Goal: Task Accomplishment & Management: Manage account settings

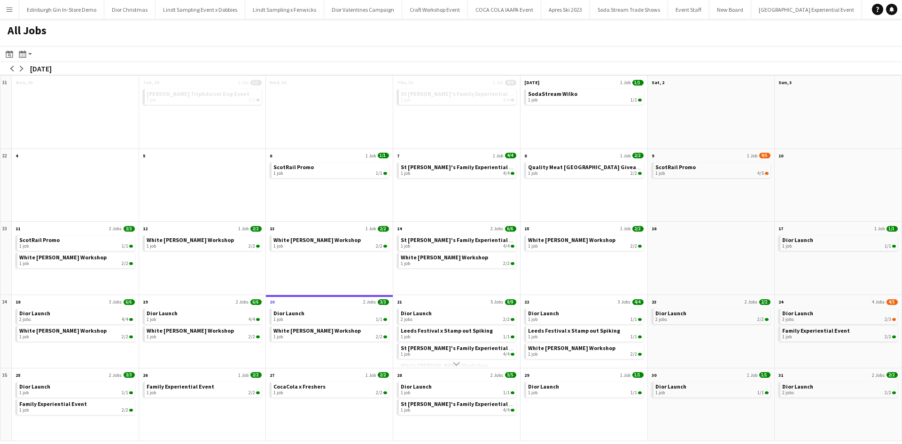
scroll to position [0, 9183]
click at [21, 68] on app-icon "arrow-right" at bounding box center [22, 69] width 6 height 6
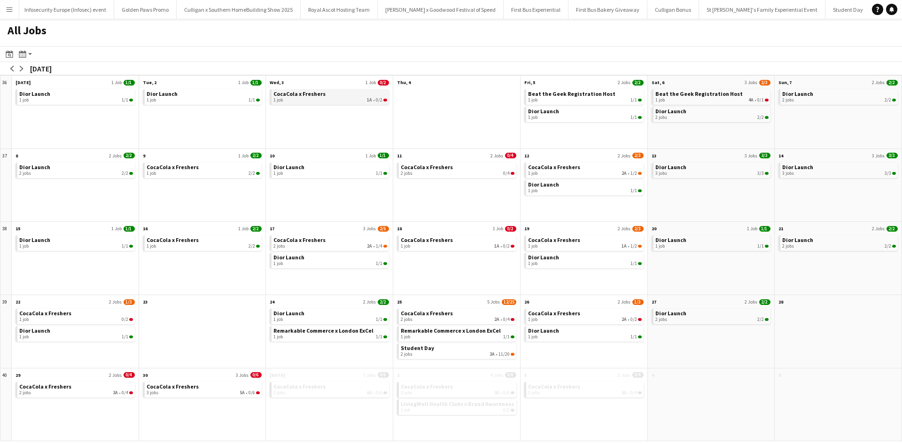
click at [296, 92] on span "CocaCola x Freshers" at bounding box center [299, 93] width 52 height 7
click at [13, 67] on app-icon "arrow-left" at bounding box center [12, 69] width 6 height 6
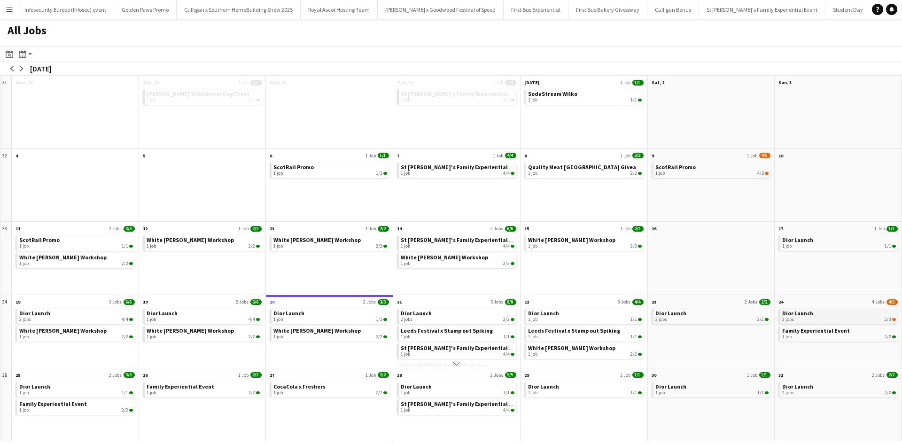
click at [821, 316] on div "3 jobs 2/3" at bounding box center [839, 319] width 114 height 6
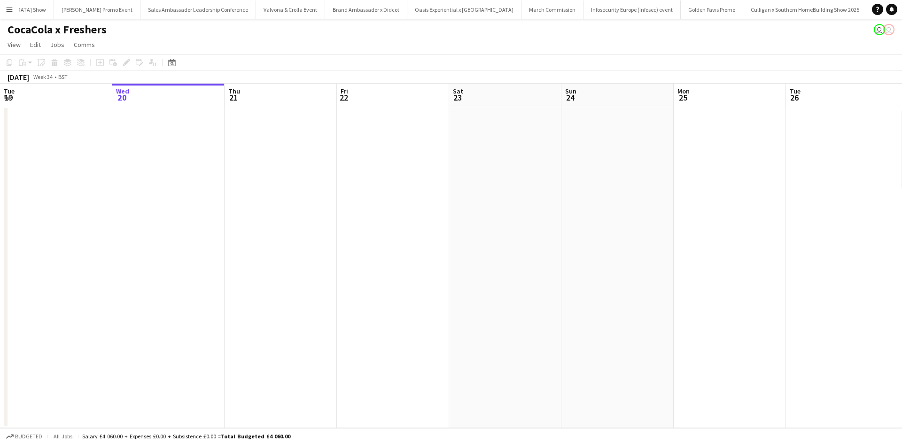
scroll to position [0, 8983]
drag, startPoint x: 540, startPoint y: 203, endPoint x: 131, endPoint y: 189, distance: 409.2
click at [318, 199] on app-calendar-viewport "Sun 17 Mon 18 Tue 19 Wed 20 Thu 21 Fri 22 Sat 23 Sun 24 Mon 25 Tue 26 Wed 27 2/…" at bounding box center [451, 256] width 902 height 344
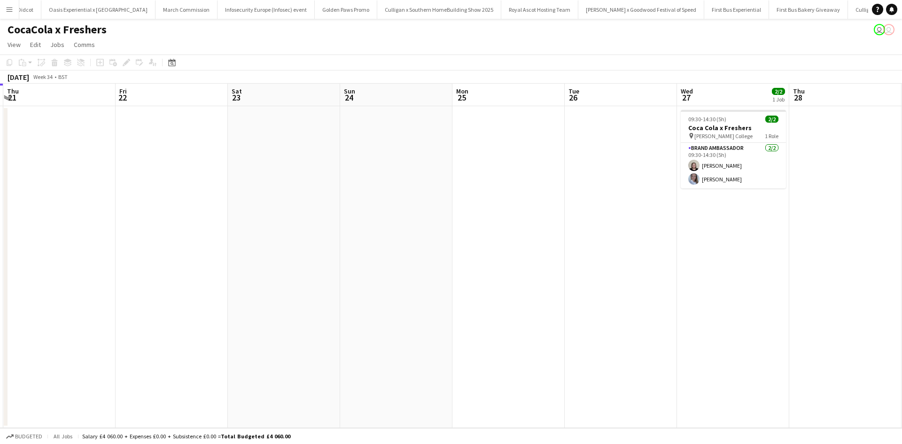
click at [185, 192] on app-calendar-viewport "Sun 17 Mon 18 Tue 19 Wed 20 Thu 21 Fri 22 Sat 23 Sun 24 Mon 25 Tue 26 Wed 27 2/…" at bounding box center [451, 256] width 902 height 344
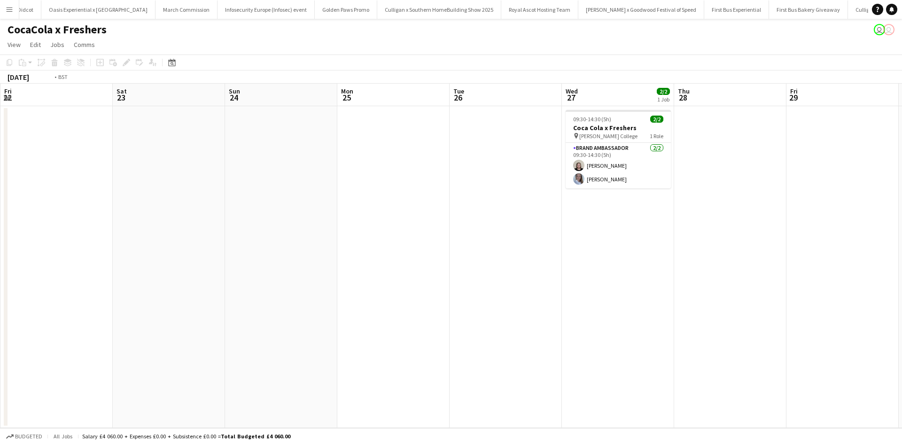
drag, startPoint x: 656, startPoint y: 296, endPoint x: 190, endPoint y: 290, distance: 465.9
click at [229, 289] on app-calendar-viewport "Tue 19 Wed 20 Thu 21 Fri 22 Sat 23 Sun 24 Mon 25 Tue 26 Wed 27 2/2 1 Job Thu 28…" at bounding box center [451, 256] width 902 height 344
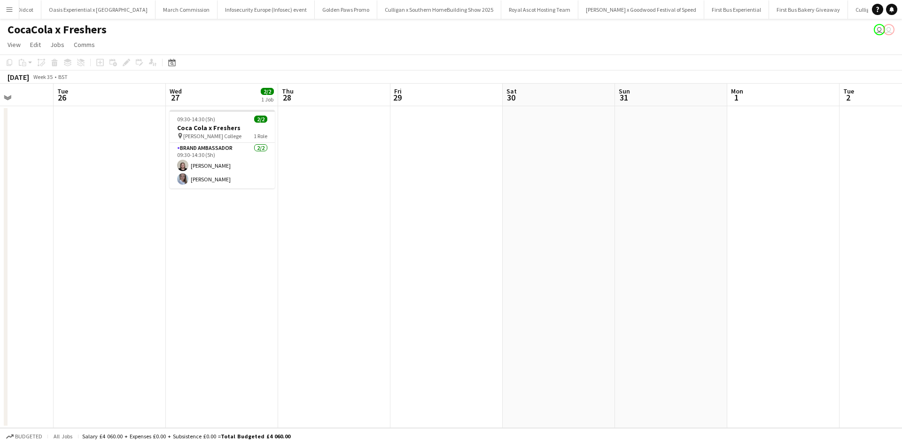
scroll to position [0, 460]
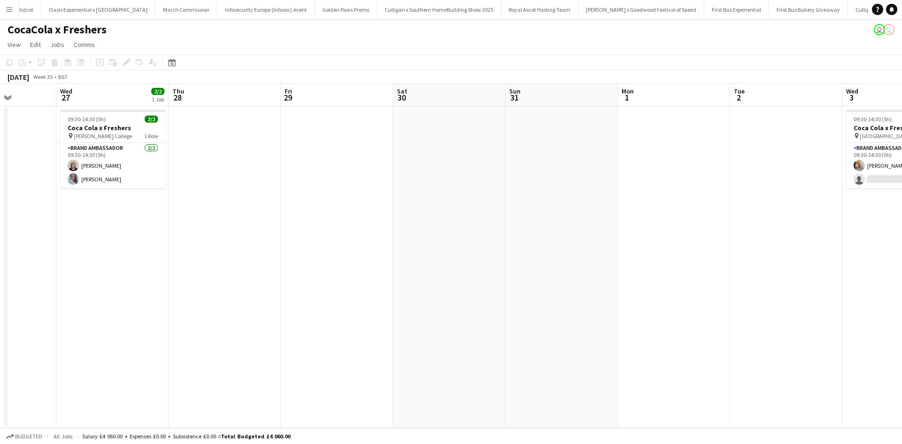
drag, startPoint x: 466, startPoint y: 316, endPoint x: 45, endPoint y: 289, distance: 422.5
click at [65, 290] on app-calendar-viewport "Sat 23 Sun 24 Mon 25 Tue 26 Wed 27 2/2 1 Job Thu 28 Fri 29 Sat 30 Sun 31 Mon 1 …" at bounding box center [451, 256] width 902 height 344
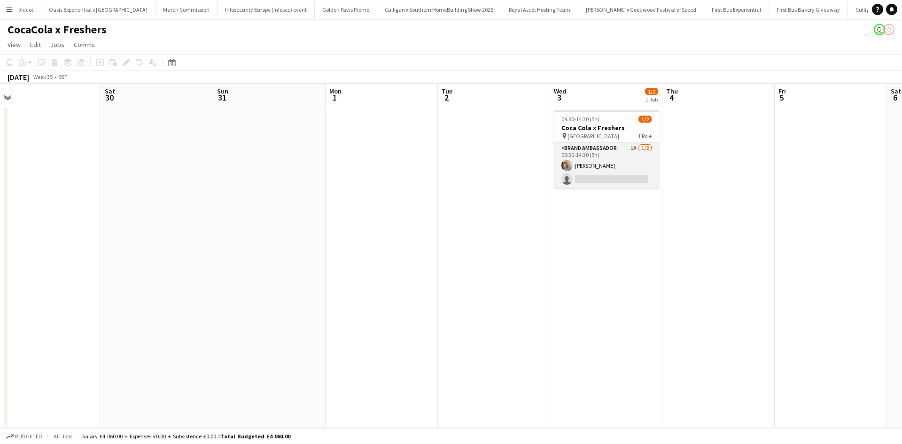
click at [613, 178] on app-card-role "Brand Ambassador 1A 1/2 09:30-14:30 (5h) Kelly Vines single-neutral-actions" at bounding box center [606, 166] width 105 height 46
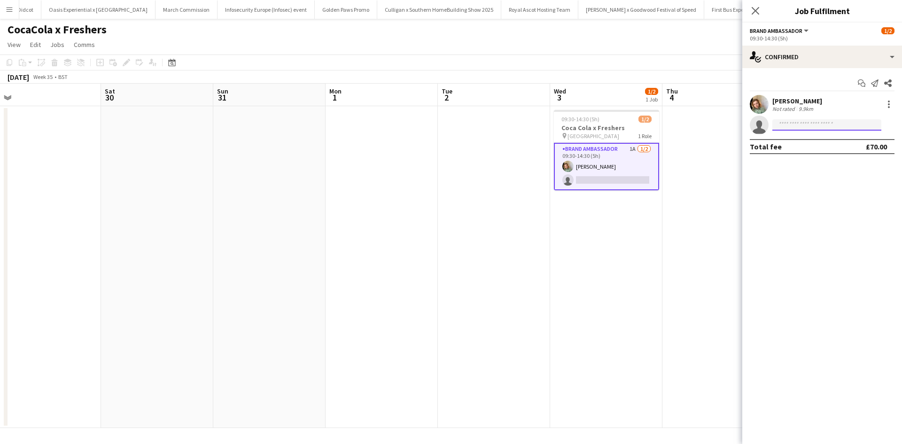
click at [812, 124] on input at bounding box center [826, 124] width 109 height 11
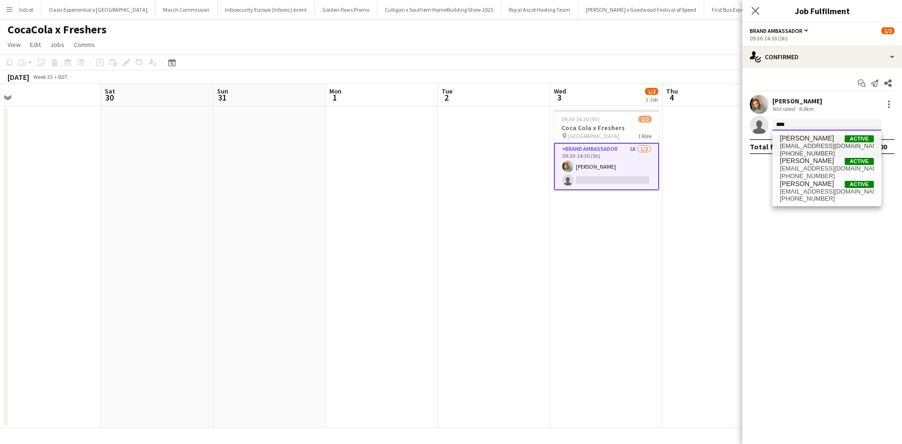
type input "****"
click at [812, 140] on span "Glenn Brighty" at bounding box center [807, 138] width 54 height 8
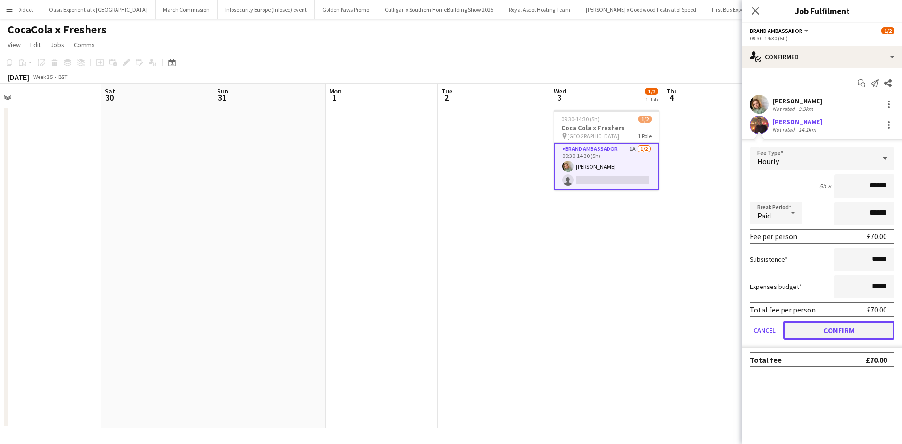
click at [840, 328] on button "Confirm" at bounding box center [838, 330] width 111 height 19
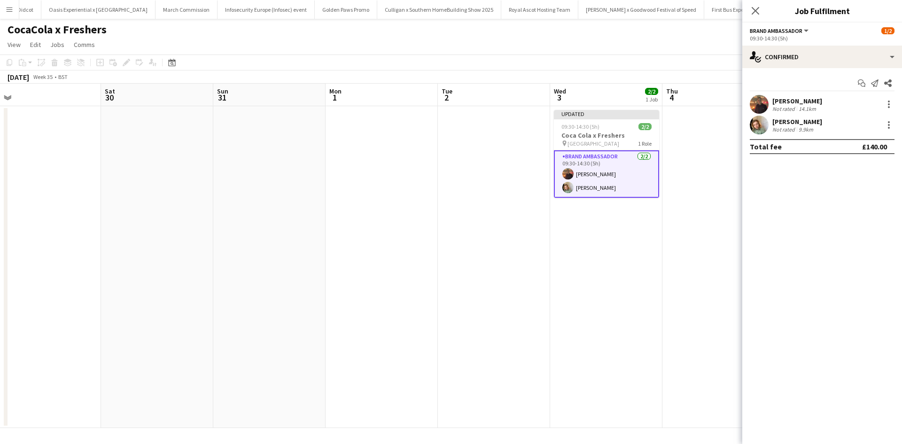
click at [699, 342] on app-date-cell at bounding box center [718, 267] width 112 height 322
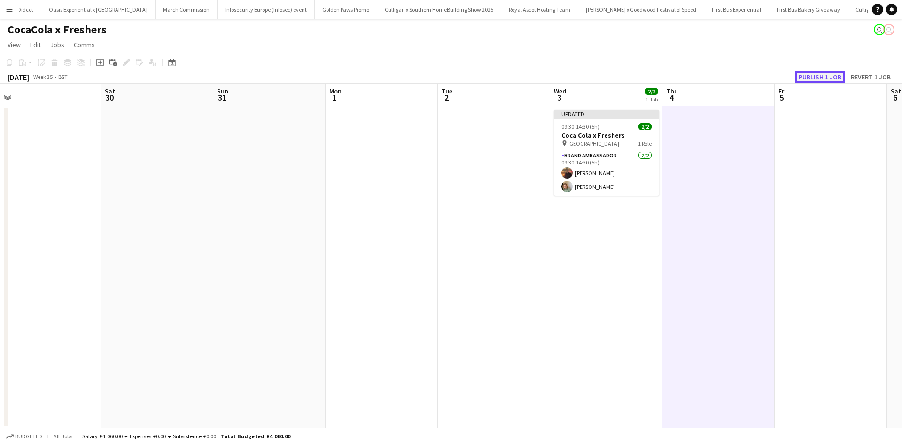
click at [828, 77] on button "Publish 1 job" at bounding box center [820, 77] width 50 height 12
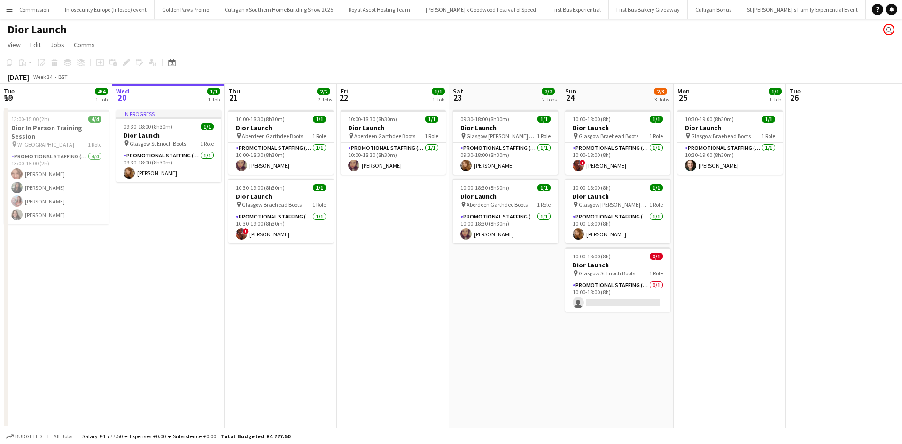
scroll to position [0, 9183]
click at [767, 166] on app-card-role "Promotional Staffing (Sales Staff) 1/1 10:30-19:00 (8h30m) Shian Denovan" at bounding box center [729, 159] width 105 height 32
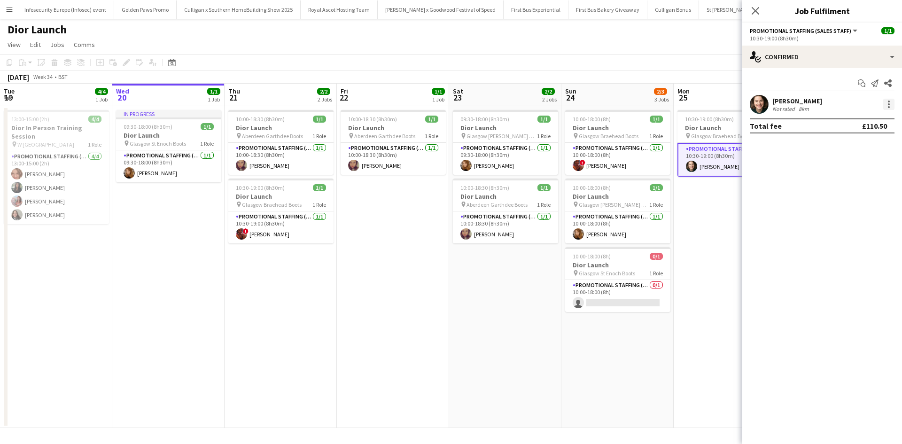
click at [887, 102] on div at bounding box center [888, 104] width 11 height 11
click at [845, 209] on span "Remove" at bounding box center [842, 212] width 28 height 8
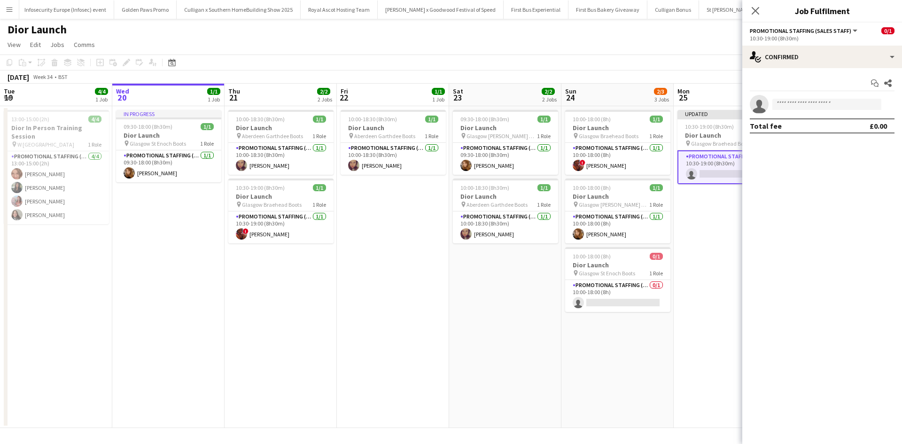
click at [703, 290] on app-date-cell "Updated 10:30-19:00 (8h30m) 0/1 Dior Launch pin Glasgow Braehead Boots 1 Role P…" at bounding box center [729, 267] width 112 height 322
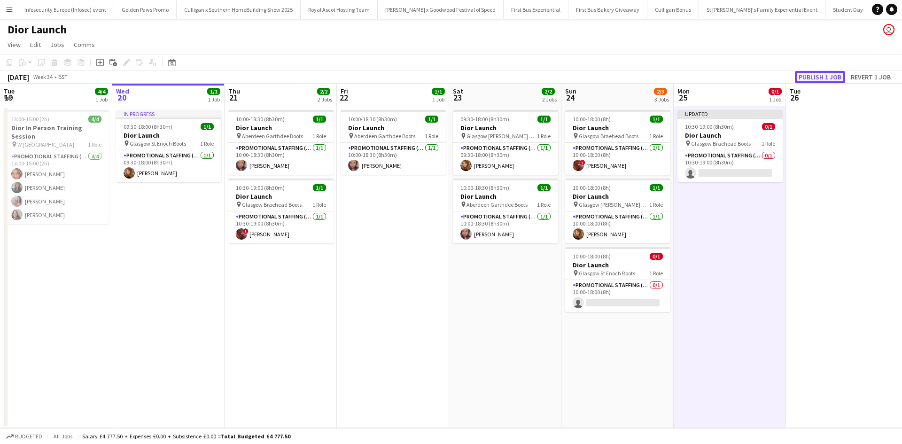
click at [828, 76] on button "Publish 1 job" at bounding box center [820, 77] width 50 height 12
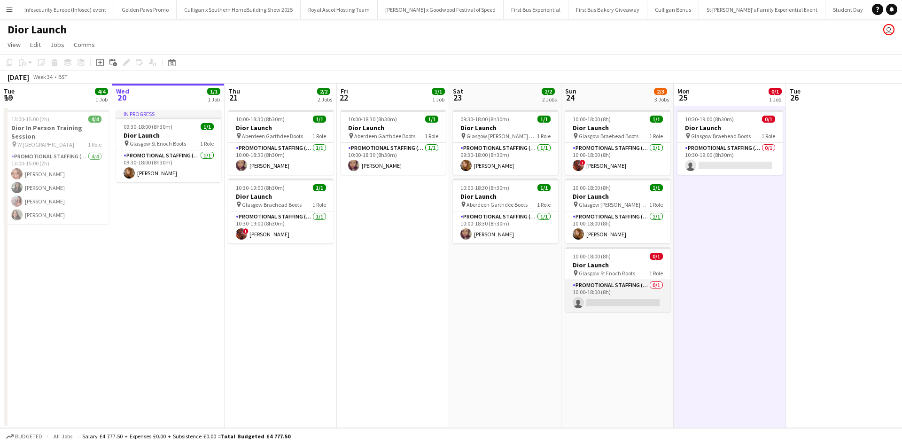
click at [627, 298] on app-card-role "Promotional Staffing (Sales Staff) 0/1 10:00-18:00 (8h) single-neutral-actions" at bounding box center [617, 296] width 105 height 32
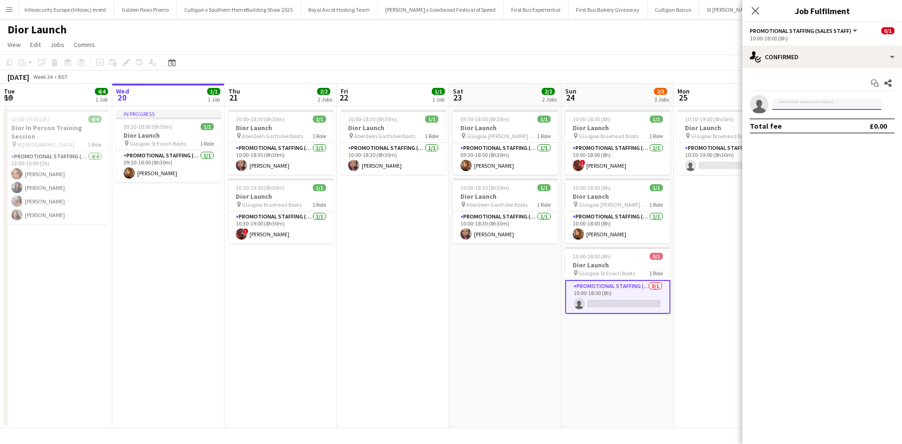
click at [811, 105] on input at bounding box center [826, 104] width 109 height 11
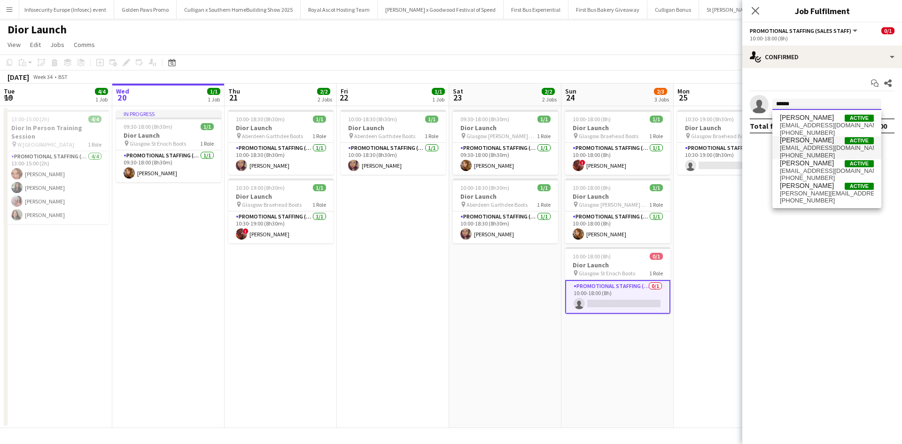
type input "******"
click at [821, 147] on span "[EMAIL_ADDRESS][DOMAIN_NAME]" at bounding box center [827, 148] width 94 height 8
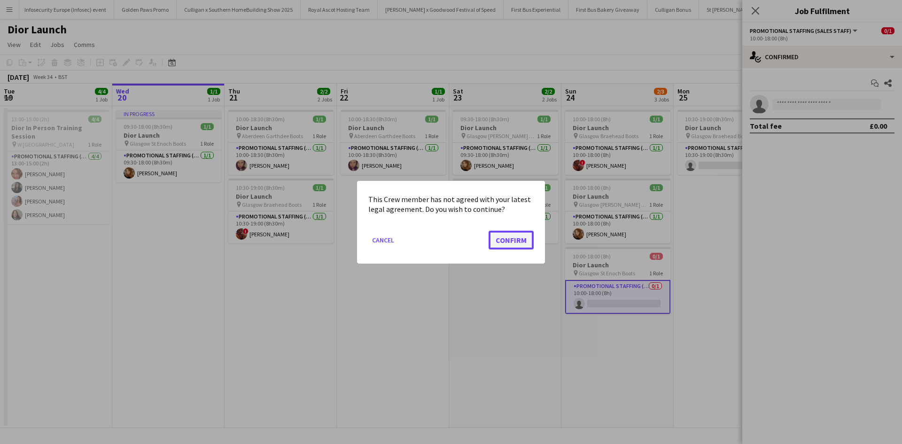
click at [504, 239] on button "Confirm" at bounding box center [510, 239] width 45 height 19
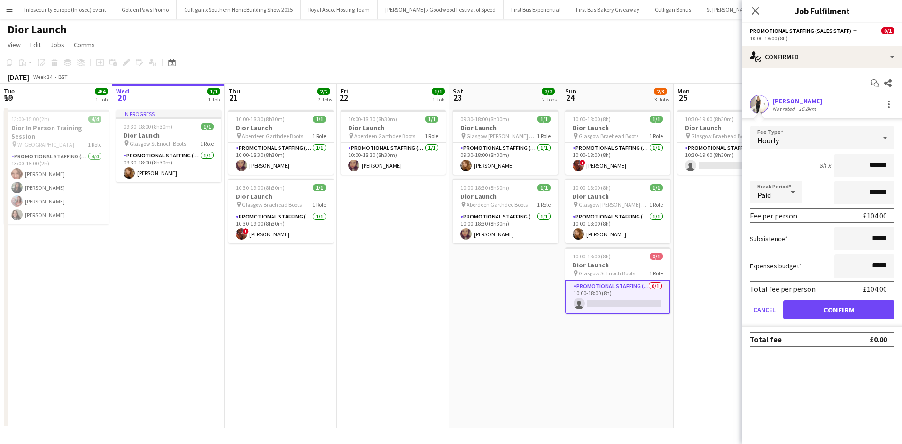
click at [794, 100] on div "Yvonne Paterson" at bounding box center [797, 101] width 50 height 8
click at [792, 101] on div "Yvonne Paterson" at bounding box center [797, 101] width 50 height 8
click at [823, 310] on button "Confirm" at bounding box center [838, 309] width 111 height 19
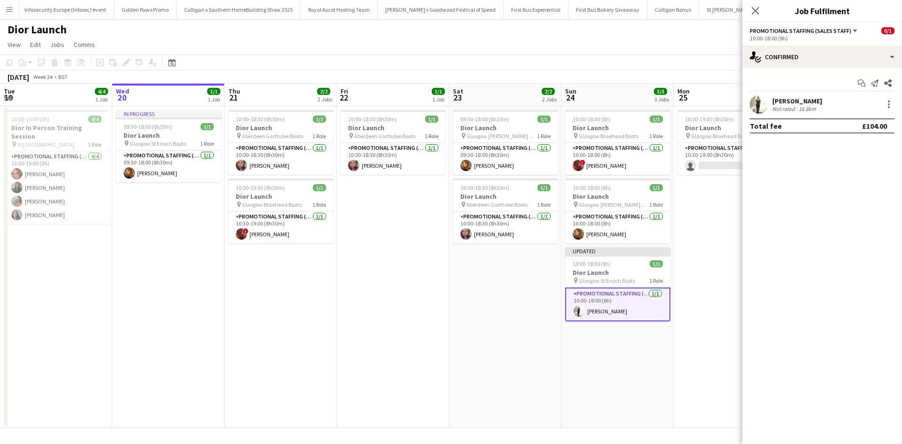
click at [731, 364] on app-date-cell "10:30-19:00 (8h30m) 0/1 Dior Launch pin Glasgow Braehead Boots 1 Role Promotion…" at bounding box center [729, 267] width 112 height 322
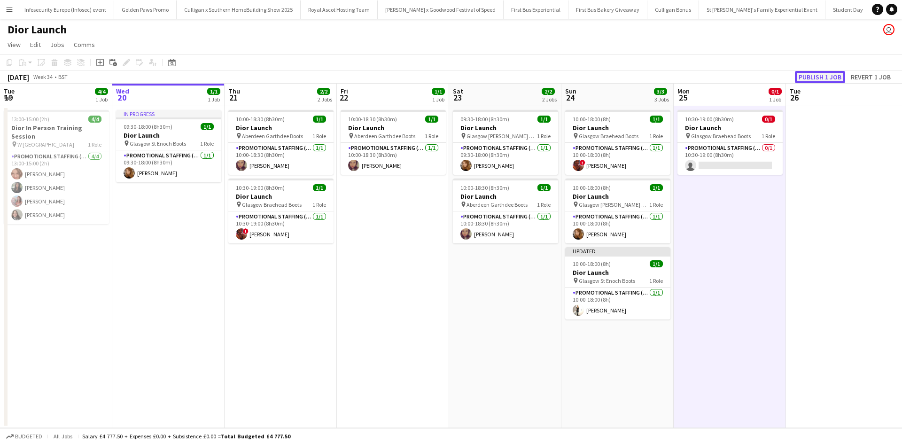
click at [842, 77] on button "Publish 1 job" at bounding box center [820, 77] width 50 height 12
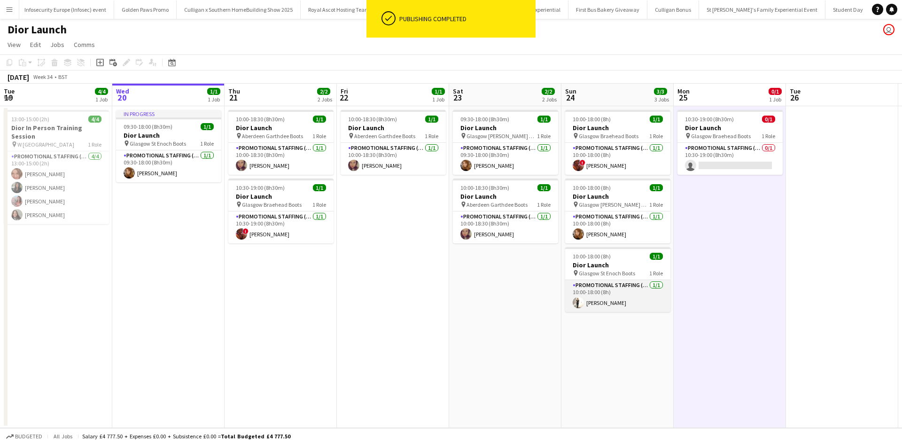
click at [617, 303] on app-card-role "Promotional Staffing (Sales Staff) 1/1 10:00-18:00 (8h) Yvonne Paterson" at bounding box center [617, 296] width 105 height 32
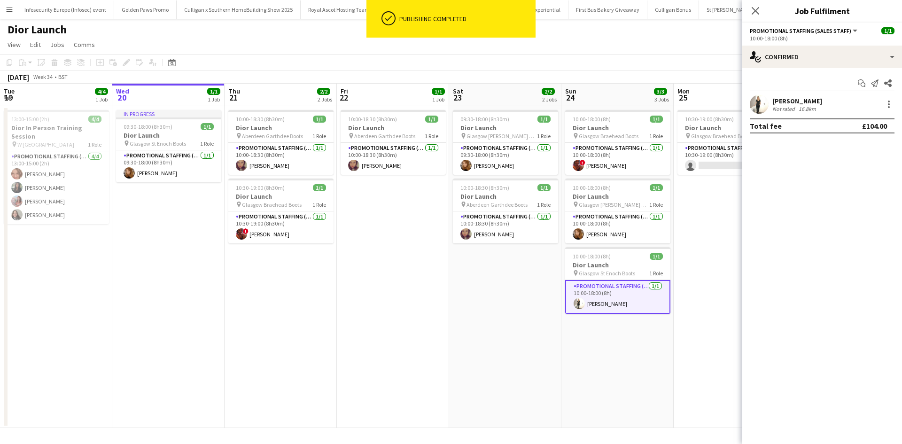
click at [784, 102] on div "Yvonne Paterson" at bounding box center [797, 101] width 50 height 8
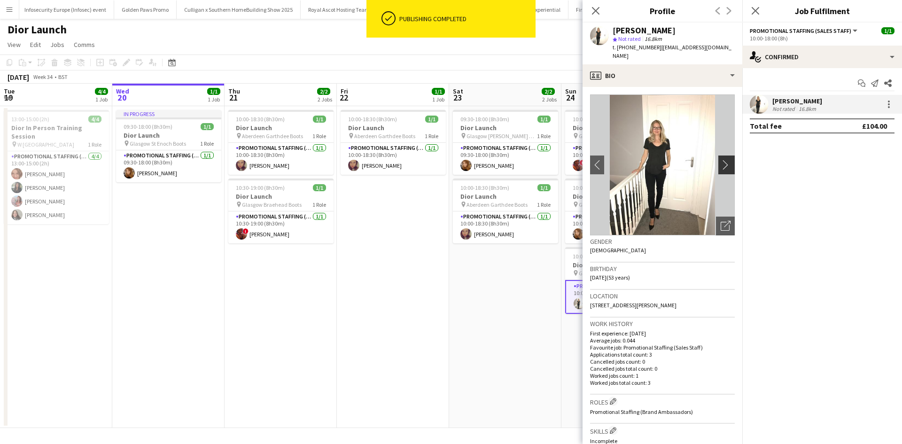
click at [722, 160] on app-icon "chevron-right" at bounding box center [727, 165] width 15 height 10
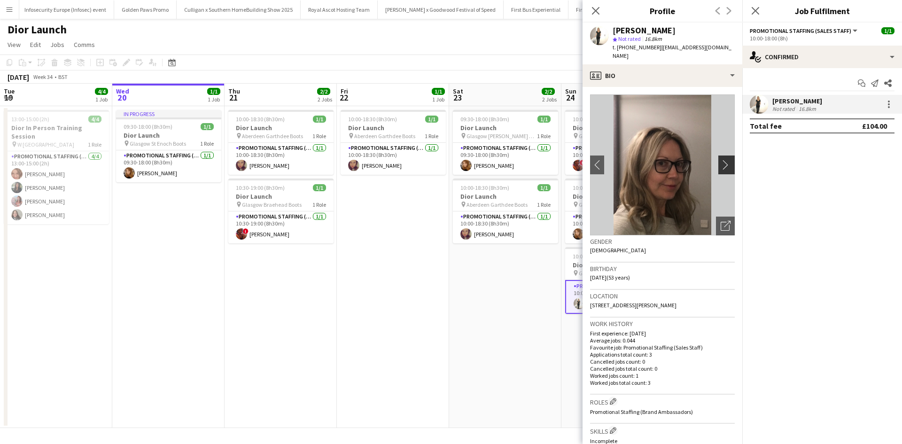
click at [722, 160] on app-icon "chevron-right" at bounding box center [727, 165] width 15 height 10
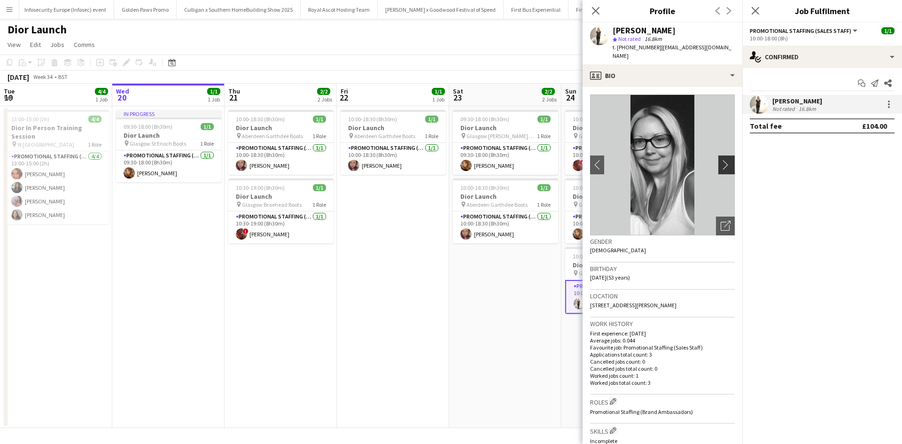
click at [722, 160] on app-icon "chevron-right" at bounding box center [727, 165] width 15 height 10
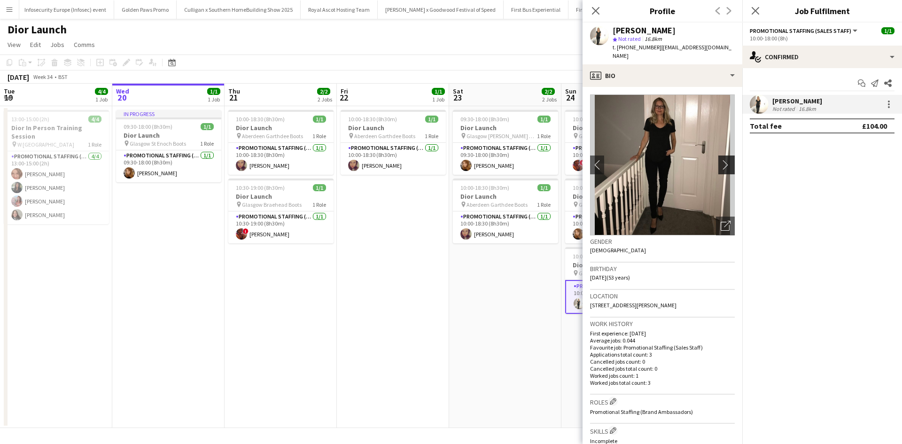
click at [722, 160] on app-icon "chevron-right" at bounding box center [727, 165] width 15 height 10
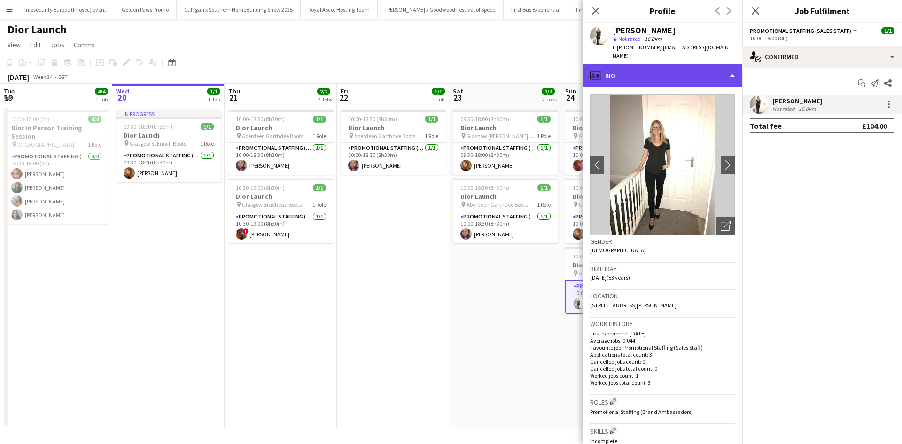
click at [688, 76] on div "profile Bio" at bounding box center [662, 75] width 160 height 23
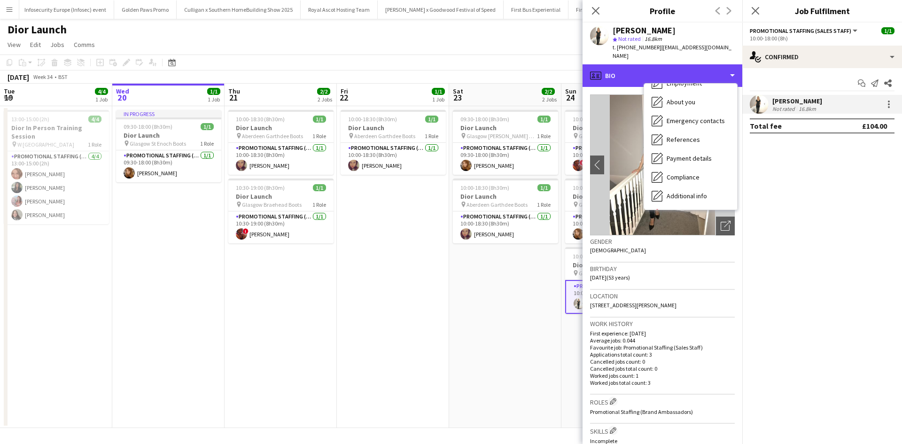
scroll to position [107, 0]
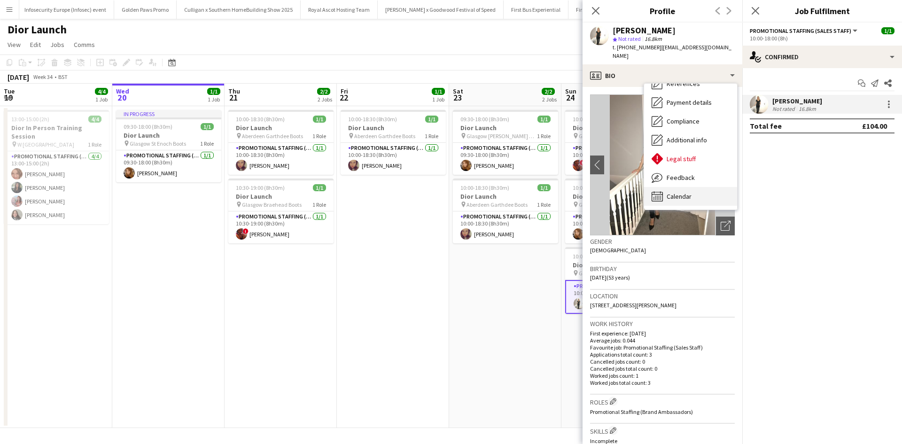
click at [703, 187] on div "Calendar Calendar" at bounding box center [690, 196] width 93 height 19
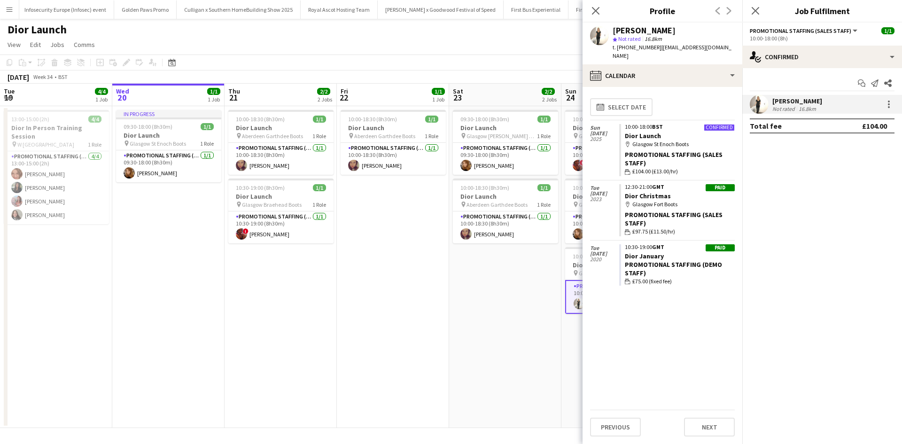
click at [456, 316] on app-date-cell "09:30-18:00 (8h30m) 1/1 Dior Launch pin Glasgow Buchanan Galleries Boots 1 Role…" at bounding box center [505, 267] width 112 height 322
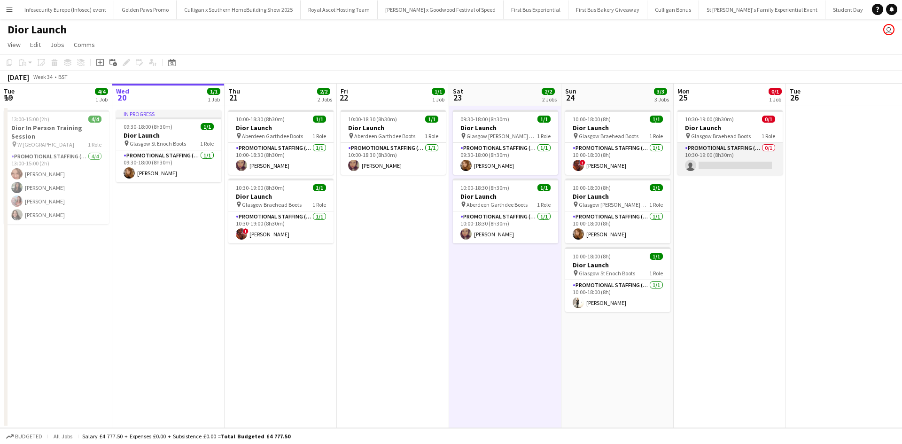
click at [745, 161] on app-card-role "Promotional Staffing (Sales Staff) 0/1 10:30-19:00 (8h30m) single-neutral-actio…" at bounding box center [729, 159] width 105 height 32
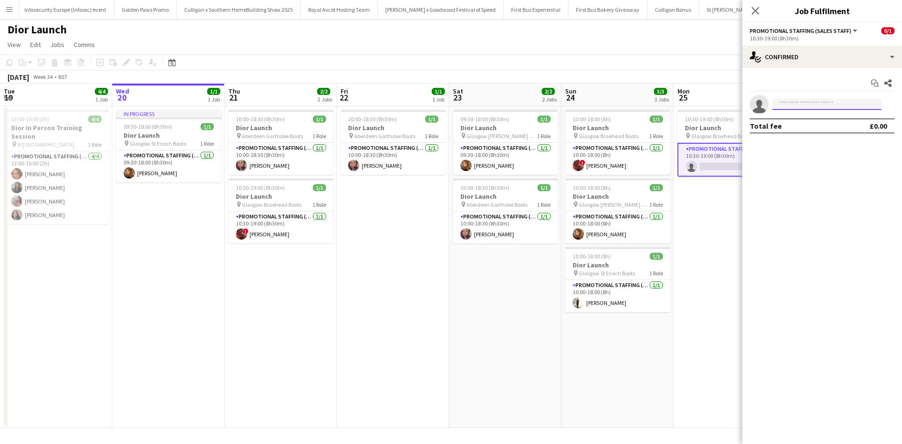
click at [804, 105] on input at bounding box center [826, 104] width 109 height 11
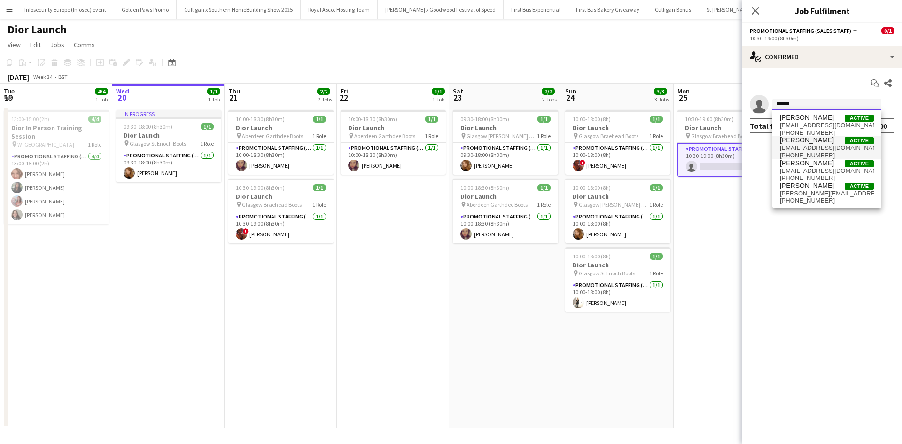
type input "******"
click at [814, 140] on span "Yvonne Paterson" at bounding box center [807, 140] width 54 height 8
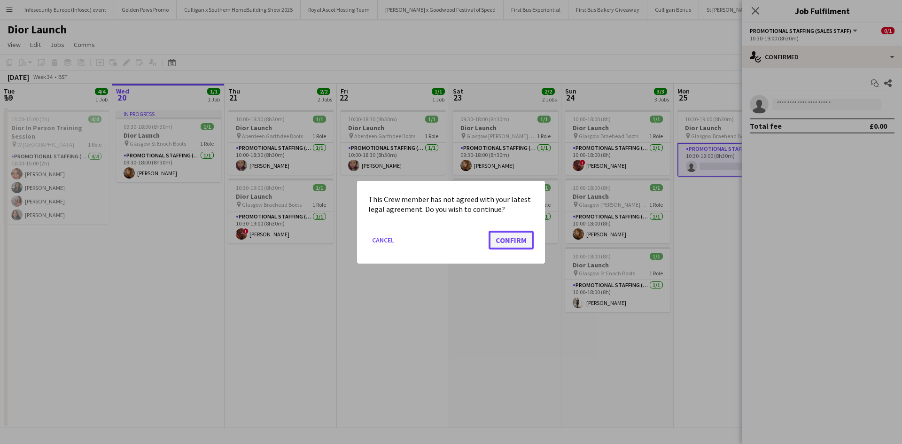
click at [506, 232] on button "Confirm" at bounding box center [510, 239] width 45 height 19
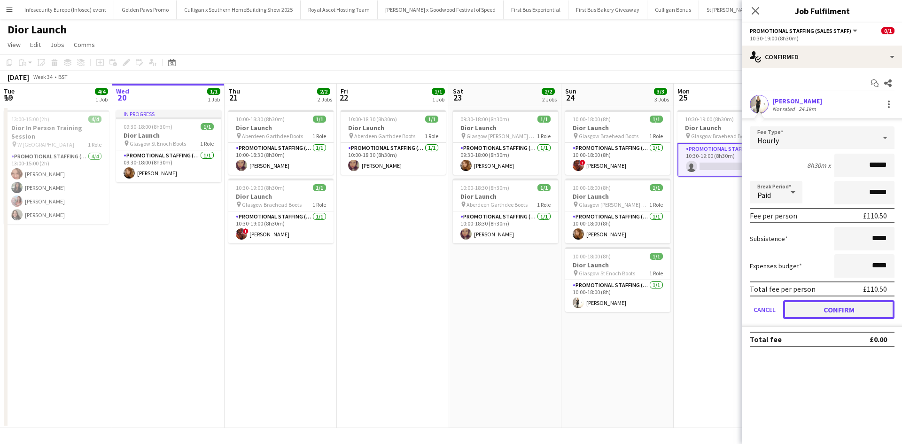
click at [807, 307] on button "Confirm" at bounding box center [838, 309] width 111 height 19
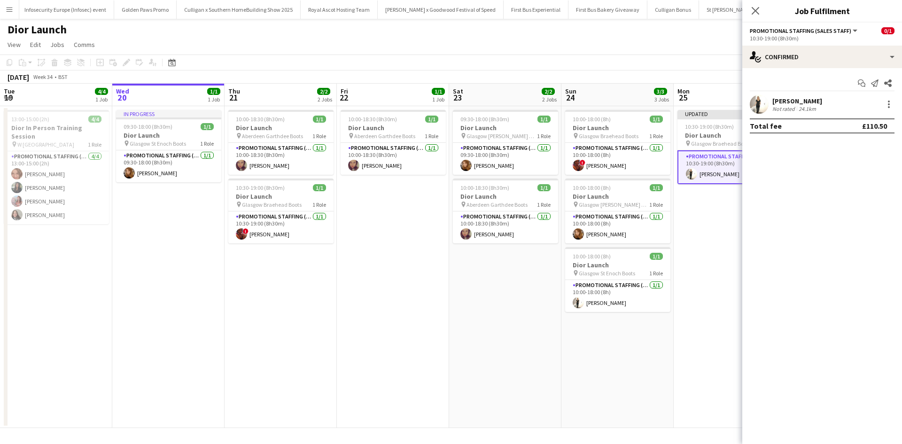
click at [705, 347] on app-date-cell "Updated 10:30-19:00 (8h30m) 1/1 Dior Launch pin Glasgow Braehead Boots 1 Role P…" at bounding box center [729, 267] width 112 height 322
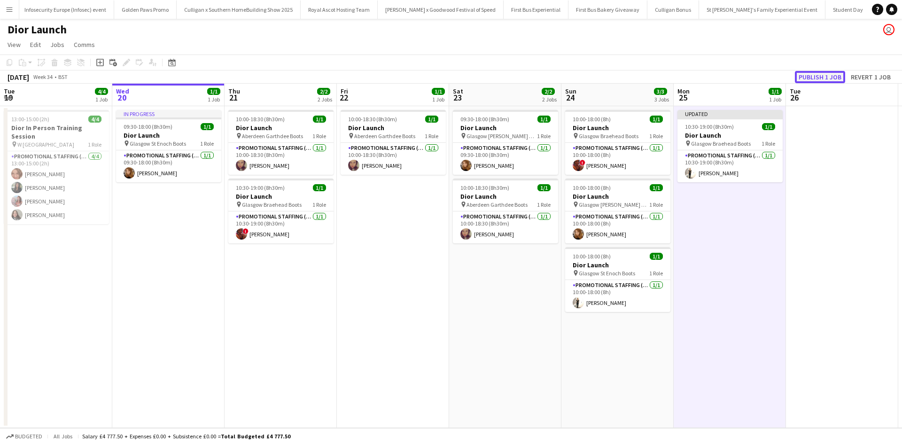
click at [809, 78] on button "Publish 1 job" at bounding box center [820, 77] width 50 height 12
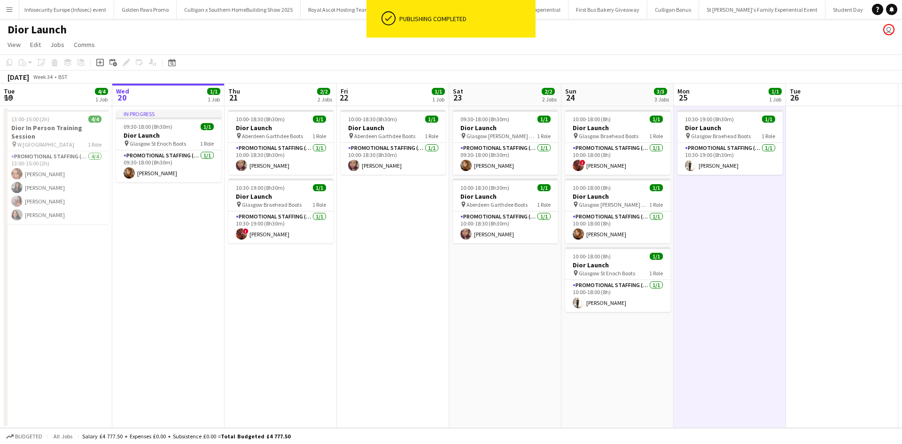
click at [10, 8] on app-icon "Menu" at bounding box center [10, 10] width 8 height 8
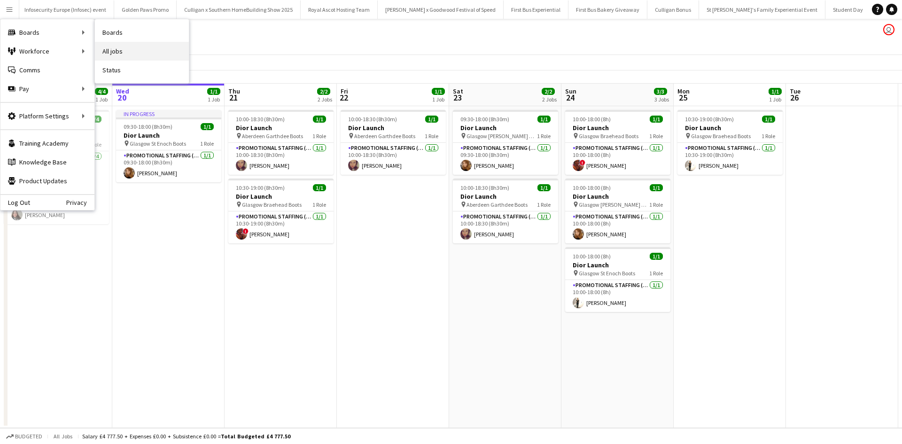
click at [130, 46] on link "All jobs" at bounding box center [142, 51] width 94 height 19
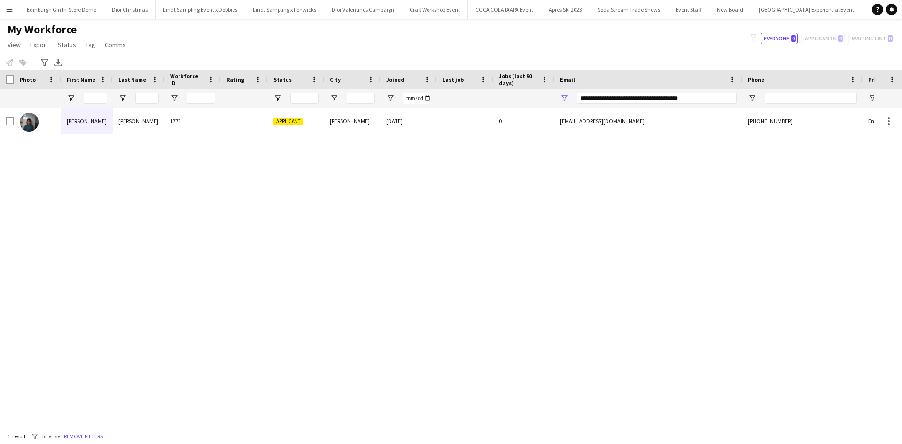
scroll to position [0, 8593]
click at [11, 9] on app-icon "Menu" at bounding box center [10, 10] width 8 height 8
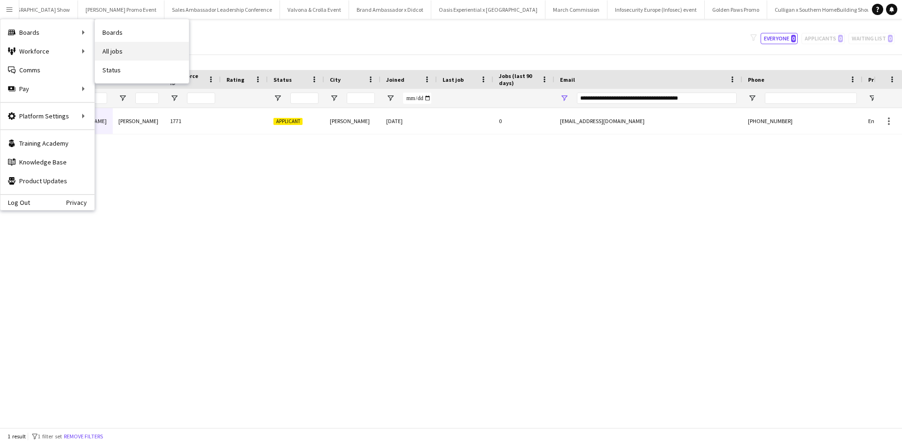
click at [123, 48] on link "All jobs" at bounding box center [142, 51] width 94 height 19
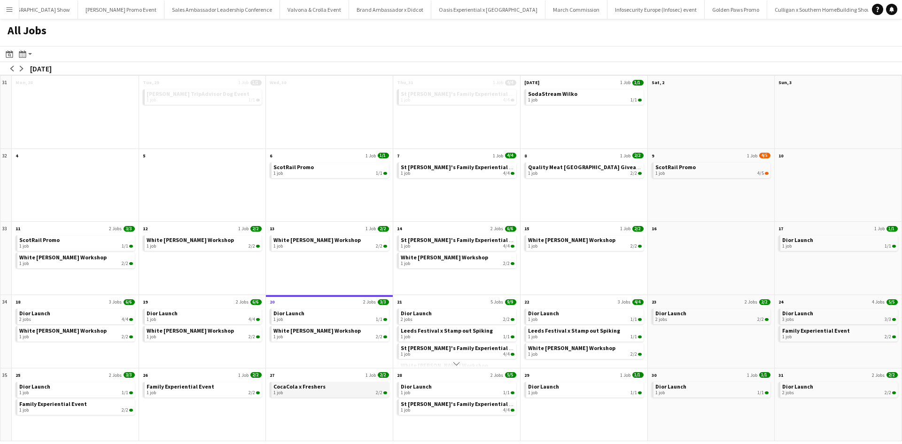
click at [306, 393] on div "1 job 2/2" at bounding box center [330, 393] width 114 height 6
click at [21, 67] on app-icon "arrow-right" at bounding box center [22, 69] width 6 height 6
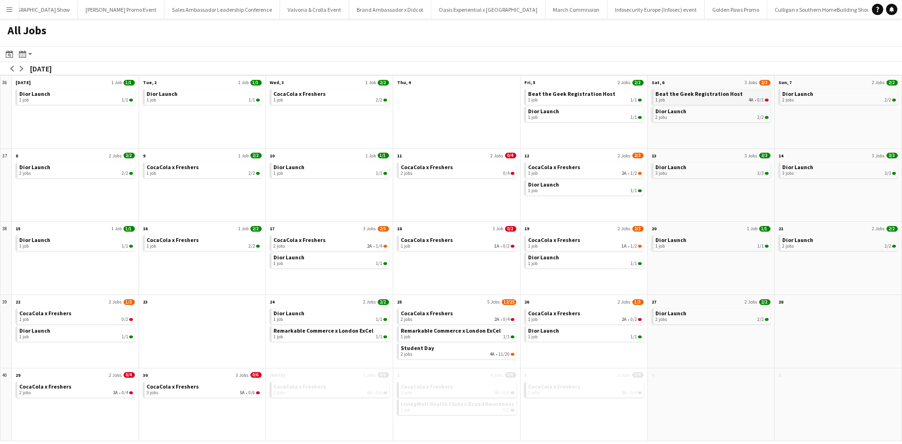
click at [675, 100] on div "1 job 4A • 0/1" at bounding box center [712, 100] width 114 height 6
click at [452, 175] on div "2 jobs 0/4" at bounding box center [458, 173] width 114 height 6
click at [15, 71] on button "arrow-left" at bounding box center [12, 68] width 9 height 9
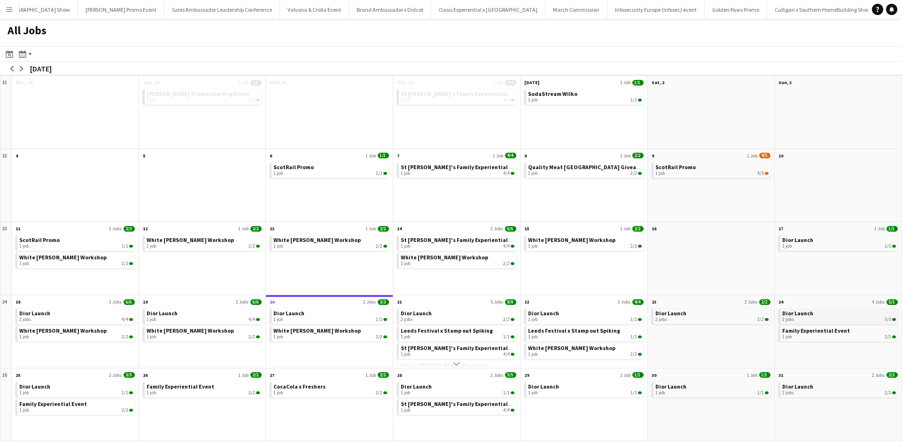
click at [790, 312] on span "Dior Launch" at bounding box center [797, 312] width 31 height 7
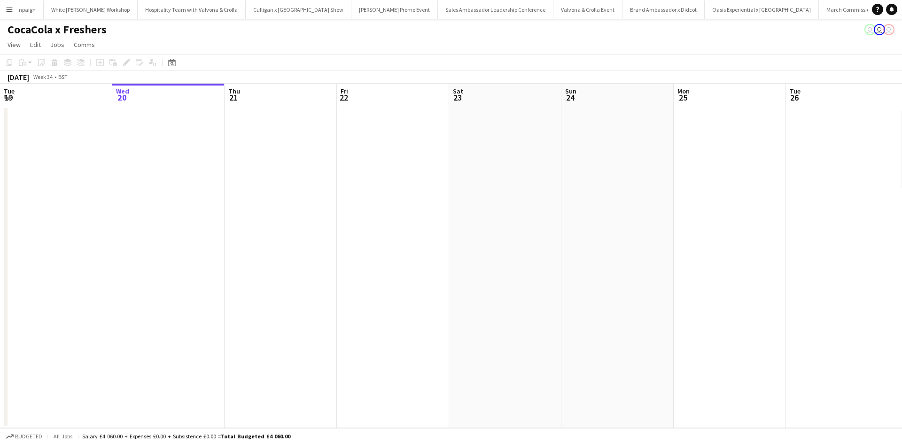
scroll to position [0, 8983]
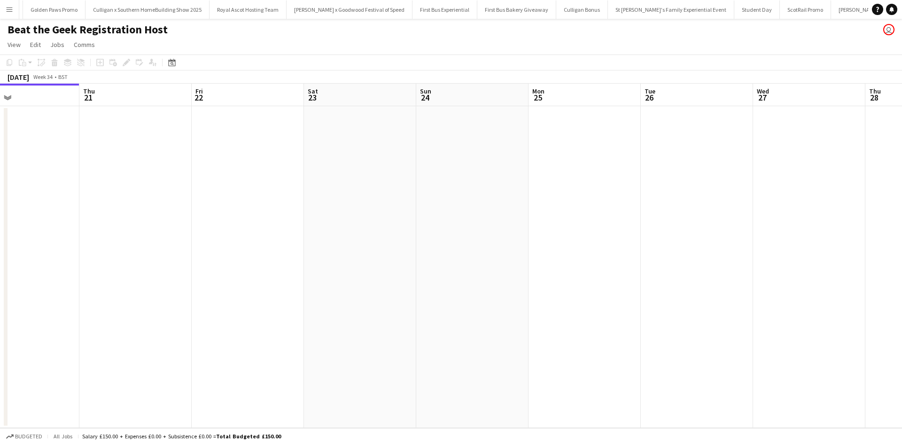
drag, startPoint x: 676, startPoint y: 205, endPoint x: 302, endPoint y: 198, distance: 373.9
click at [306, 198] on app-calendar-viewport "Sun 17 Mon 18 Tue 19 Wed 20 Thu 21 Fri 22 Sat 23 Sun 24 Mon 25 Tue 26 Wed 27 Th…" at bounding box center [451, 256] width 902 height 344
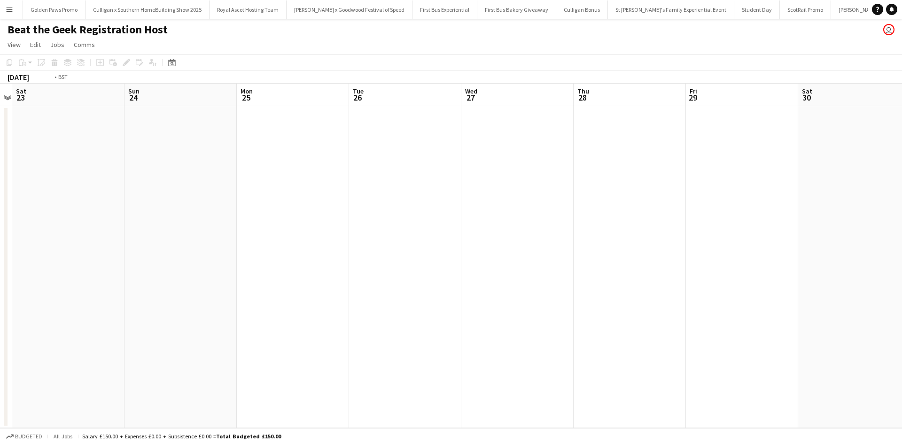
drag, startPoint x: 706, startPoint y: 251, endPoint x: 331, endPoint y: 201, distance: 378.5
click at [331, 201] on app-calendar-viewport "Tue 19 Wed 20 Thu 21 Fri 22 Sat 23 Sun 24 Mon 25 Tue 26 Wed 27 Thu 28 Fri 29 Sa…" at bounding box center [451, 256] width 902 height 344
drag, startPoint x: 510, startPoint y: 250, endPoint x: 496, endPoint y: 245, distance: 15.0
click at [342, 213] on app-calendar-viewport "Sat 23 Sun 24 Mon 25 Tue 26 Wed 27 Thu 28 Fri 29 Sat 30 Sun 31 Mon 1 Tue 2 Wed …" at bounding box center [451, 256] width 902 height 344
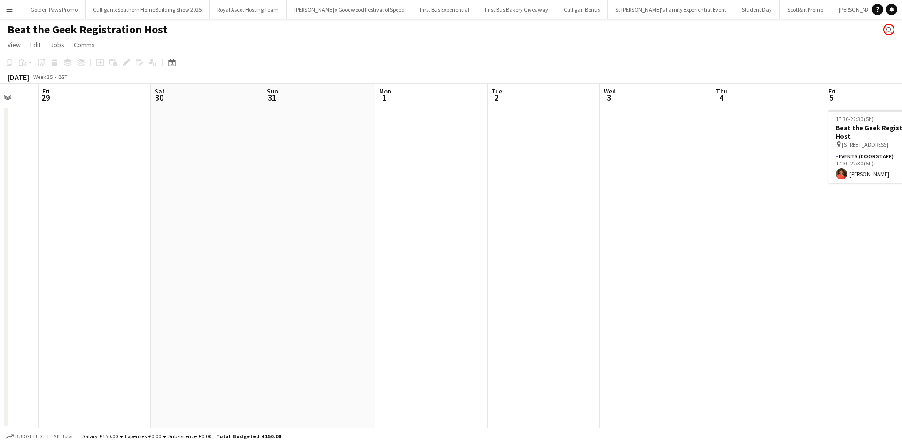
drag, startPoint x: 661, startPoint y: 288, endPoint x: 589, endPoint y: 251, distance: 80.4
click at [453, 249] on app-calendar-viewport "Tue 26 Wed 27 Thu 28 Fri 29 Sat 30 Sun 31 Mon 1 Tue 2 Wed 3 Thu 4 Fri 5 1/1 1 J…" at bounding box center [451, 256] width 902 height 344
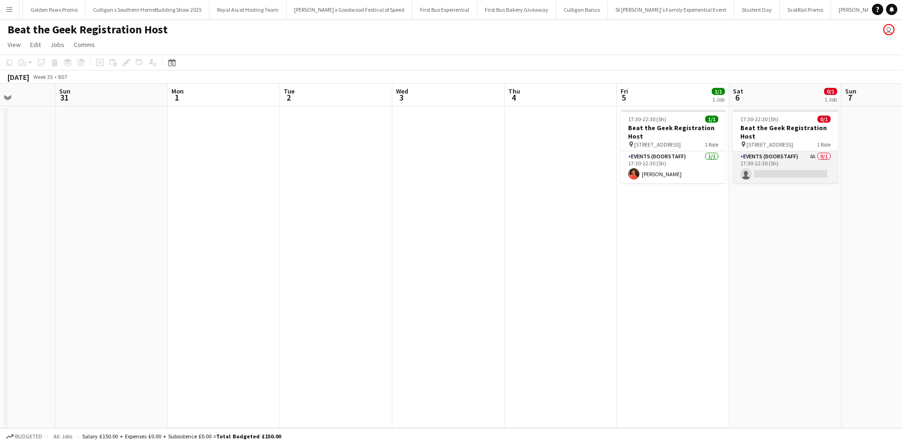
click at [811, 162] on app-card-role "Events (Doorstaff) 4A 0/1 17:30-22:30 (5h) single-neutral-actions" at bounding box center [785, 167] width 105 height 32
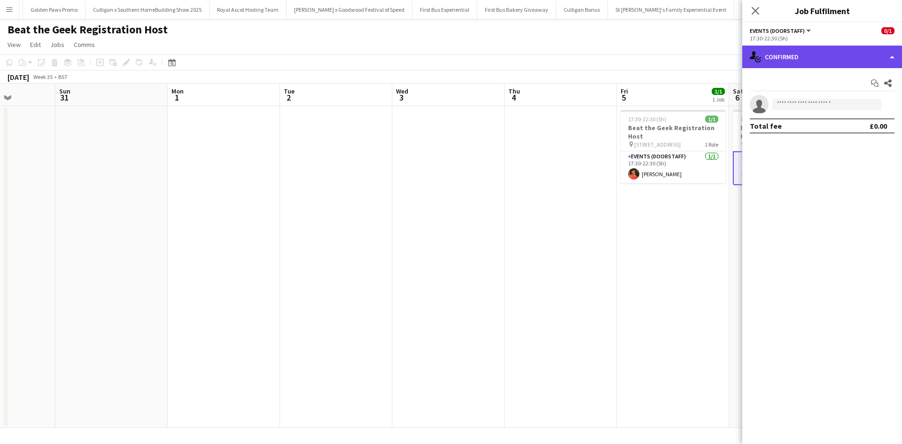
click at [819, 57] on div "single-neutral-actions-check-2 Confirmed" at bounding box center [822, 57] width 160 height 23
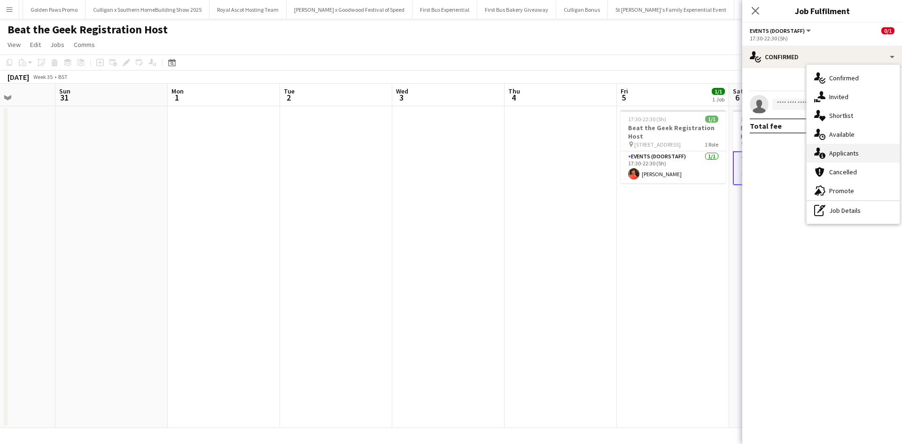
click at [842, 148] on div "single-neutral-actions-information Applicants" at bounding box center [852, 153] width 93 height 19
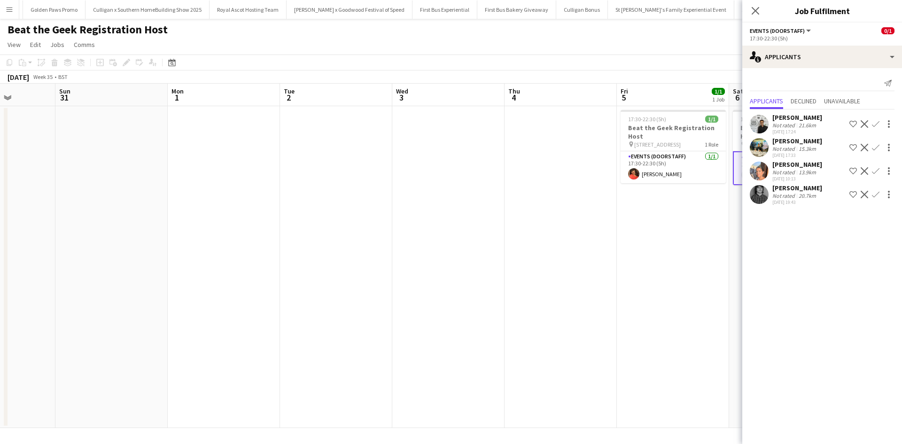
click at [708, 242] on app-date-cell "17:30-22:30 (5h) 1/1 Beat the Geek Registration Host pin 16 Druid St, London, S…" at bounding box center [673, 267] width 112 height 322
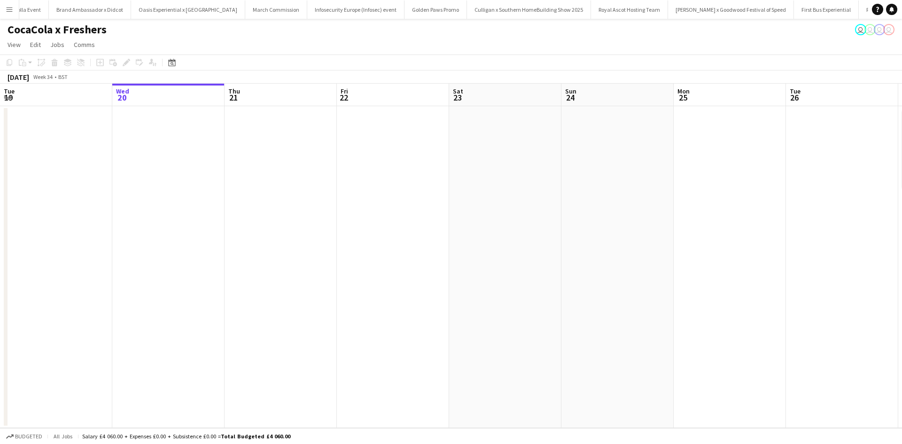
scroll to position [0, 8983]
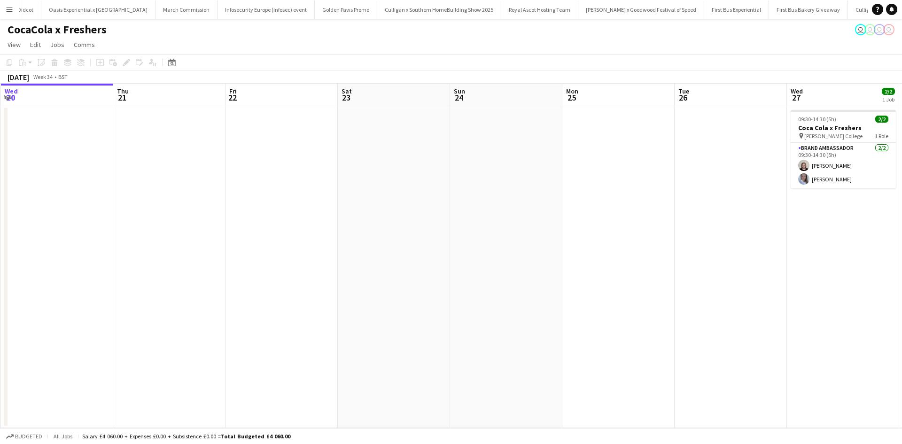
drag, startPoint x: 722, startPoint y: 257, endPoint x: 363, endPoint y: 227, distance: 360.0
click at [363, 227] on app-calendar-viewport "Sun 17 Mon 18 Tue 19 Wed 20 Thu 21 Fri 22 Sat 23 Sun 24 Mon 25 Tue 26 Wed 27 2/…" at bounding box center [451, 256] width 902 height 344
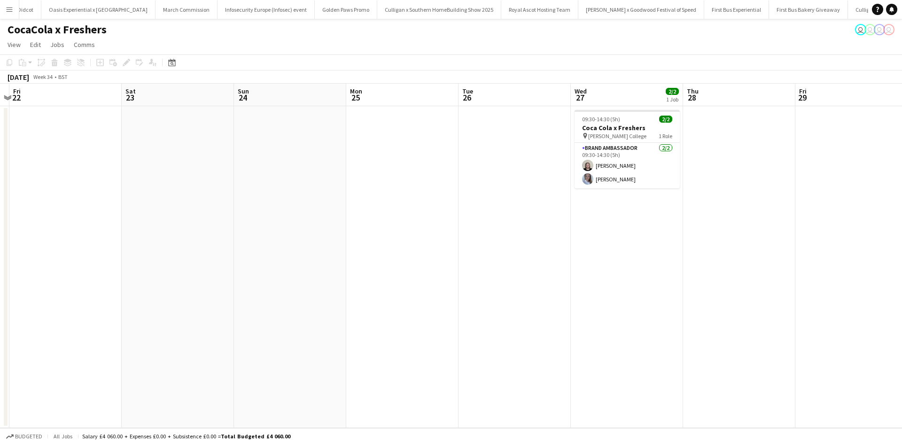
drag, startPoint x: 576, startPoint y: 273, endPoint x: 332, endPoint y: 249, distance: 245.4
click at [332, 249] on app-calendar-viewport "Tue 19 Wed 20 Thu 21 Fri 22 Sat 23 Sun 24 Mon 25 Tue 26 Wed 27 2/2 1 Job Thu 28…" at bounding box center [451, 256] width 902 height 344
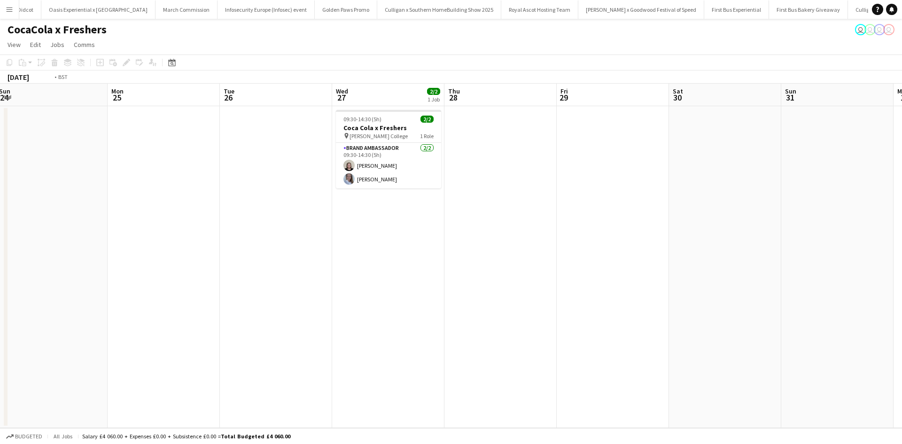
drag, startPoint x: 687, startPoint y: 313, endPoint x: 495, endPoint y: 293, distance: 192.6
click at [363, 260] on app-calendar-viewport "Thu 21 Fri 22 Sat 23 Sun 24 Mon 25 Tue 26 Wed 27 2/2 1 Job Thu 28 Fri 29 Sat 30…" at bounding box center [451, 256] width 902 height 344
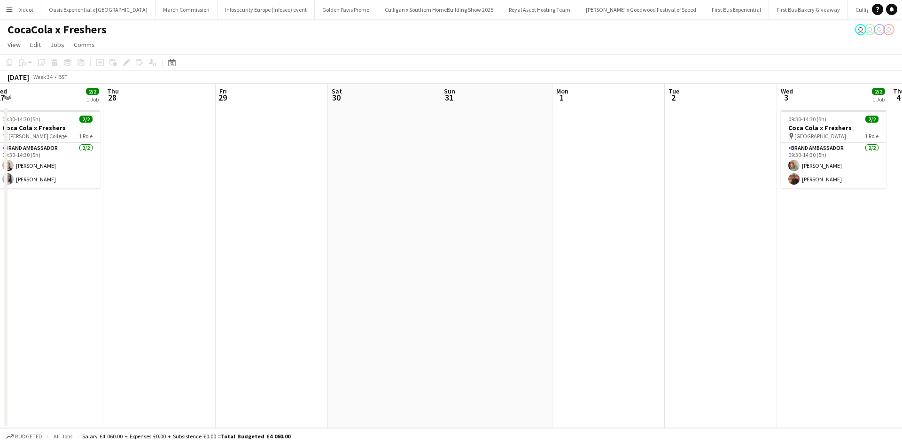
drag, startPoint x: 478, startPoint y: 308, endPoint x: 395, endPoint y: 287, distance: 85.3
click at [400, 288] on app-calendar-viewport "Sun 24 Mon 25 Tue 26 Wed 27 2/2 1 Job Thu 28 Fri 29 Sat 30 Sun 31 Mon 1 Tue 2 W…" at bounding box center [451, 256] width 902 height 344
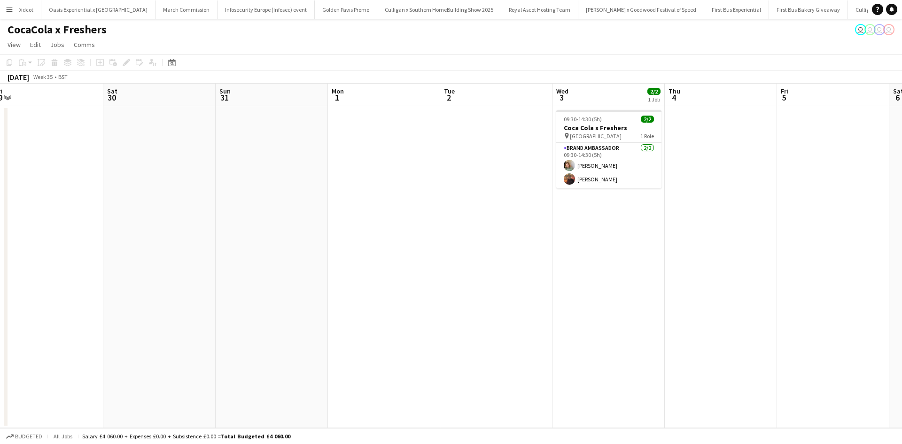
scroll to position [0, 351]
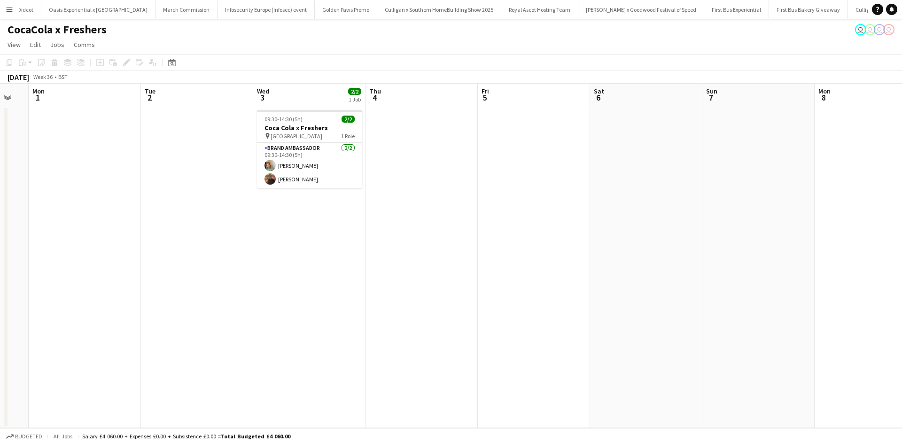
drag, startPoint x: 687, startPoint y: 297, endPoint x: 160, endPoint y: 247, distance: 529.2
click at [156, 246] on app-calendar-viewport "Fri 29 Sat 30 Sun 31 Mon 1 Tue 2 Wed 3 2/2 1 Job Thu 4 Fri 5 Sat 6 Sun 7 Mon 8 …" at bounding box center [451, 256] width 902 height 344
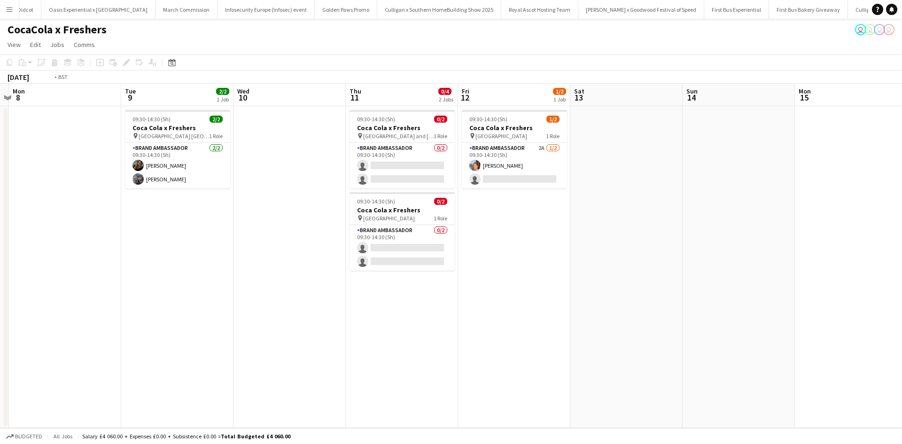
drag, startPoint x: 763, startPoint y: 342, endPoint x: 177, endPoint y: 318, distance: 587.0
click at [182, 317] on app-calendar-viewport "Thu 4 Fri 5 Sat 6 Sun 7 Mon 8 Tue 9 2/2 1 Job Wed 10 Thu 11 0/4 2 Jobs Fri 12 1…" at bounding box center [451, 256] width 902 height 344
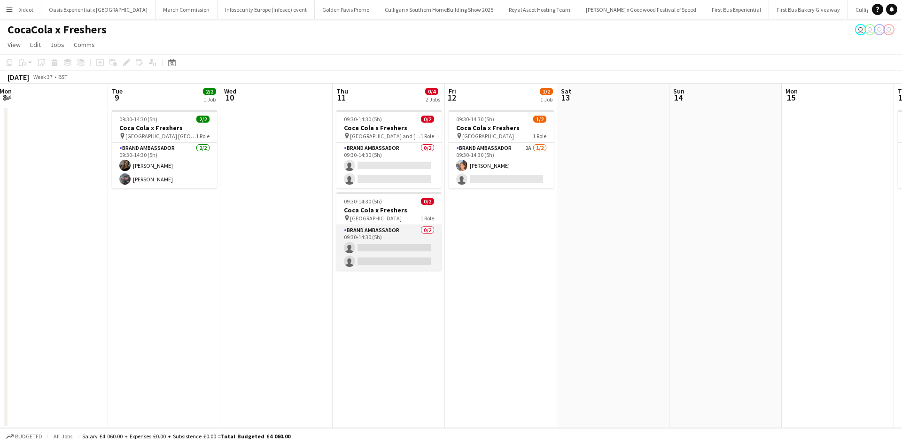
click at [401, 237] on app-card-role "Brand Ambassador 0/2 09:30-14:30 (5h) single-neutral-actions single-neutral-act…" at bounding box center [388, 248] width 105 height 46
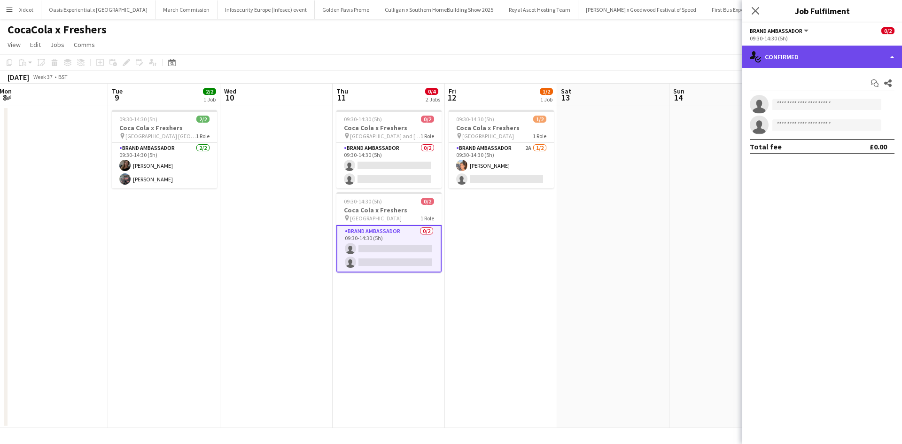
click at [867, 61] on div "single-neutral-actions-check-2 Confirmed" at bounding box center [822, 57] width 160 height 23
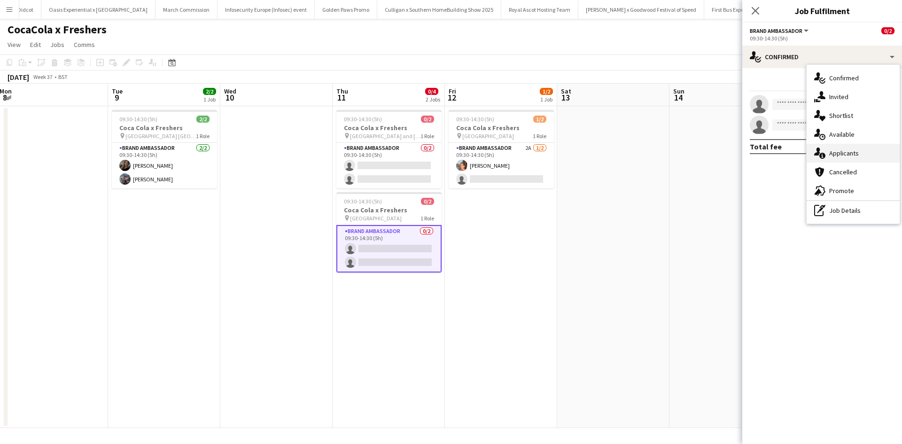
click at [853, 150] on div "single-neutral-actions-information Applicants" at bounding box center [852, 153] width 93 height 19
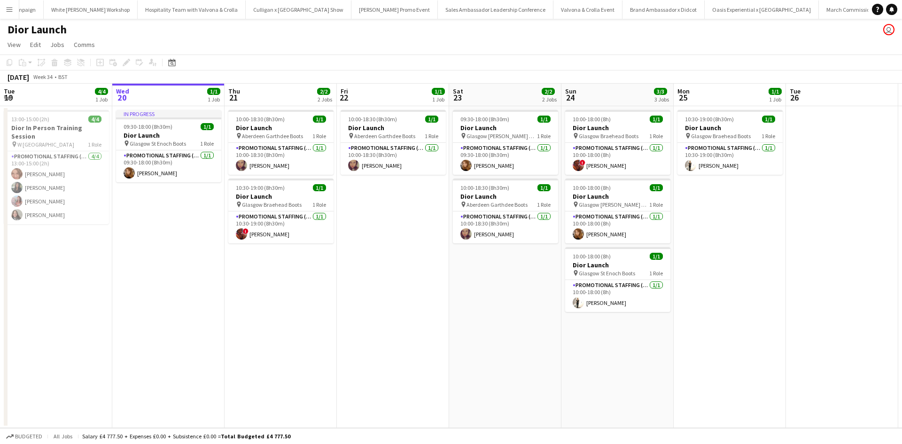
scroll to position [0, 9183]
click at [716, 166] on app-card-role "Promotional Staffing (Sales Staff) [DATE] 10:30-19:00 (8h30m) [PERSON_NAME]" at bounding box center [729, 159] width 105 height 32
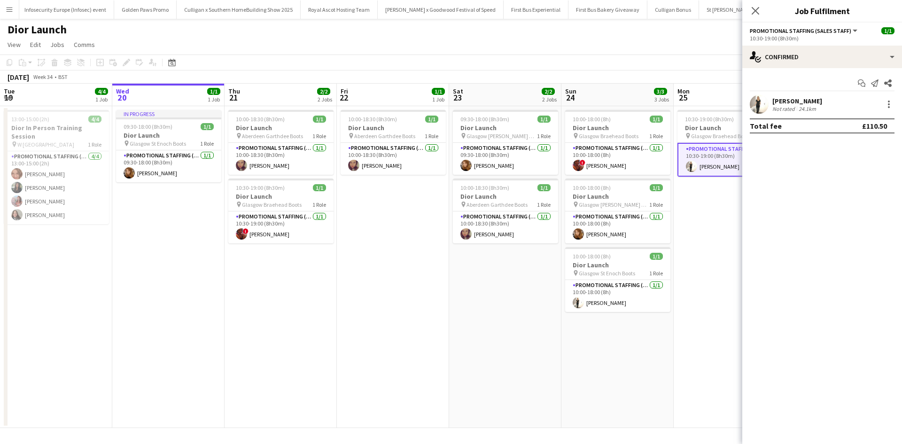
click at [796, 100] on div "[PERSON_NAME]" at bounding box center [797, 101] width 50 height 8
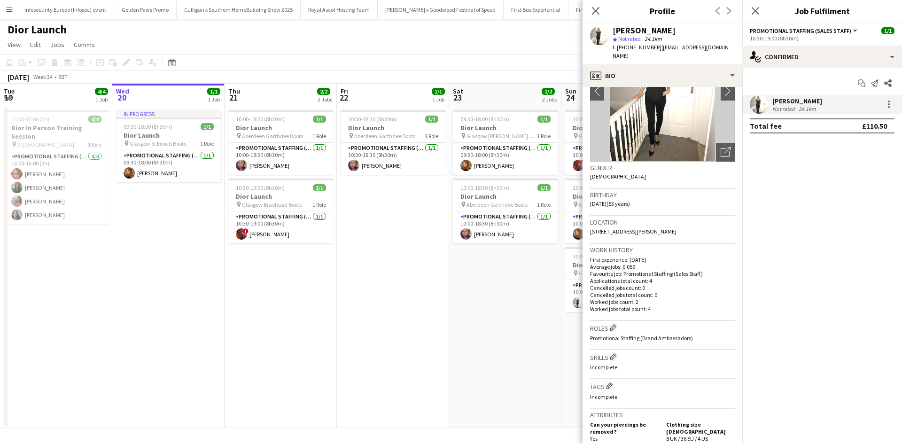
scroll to position [0, 0]
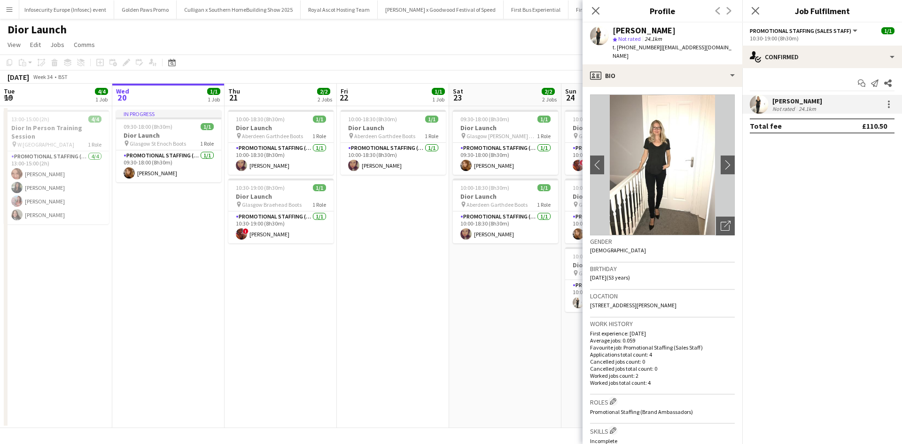
drag, startPoint x: 590, startPoint y: 296, endPoint x: 683, endPoint y: 295, distance: 93.0
click at [683, 295] on div "Location 3 McKeown Gardens, Bellshill, ML4 2FD" at bounding box center [662, 303] width 145 height 27
copy span "3 McKeown Gardens, Bellshill, ML4 2FD"
click at [280, 276] on app-date-cell "10:00-18:30 (8h30m) 1/1 Dior Launch pin Aberdeen Garthdee Boots 1 Role Promotio…" at bounding box center [280, 267] width 112 height 322
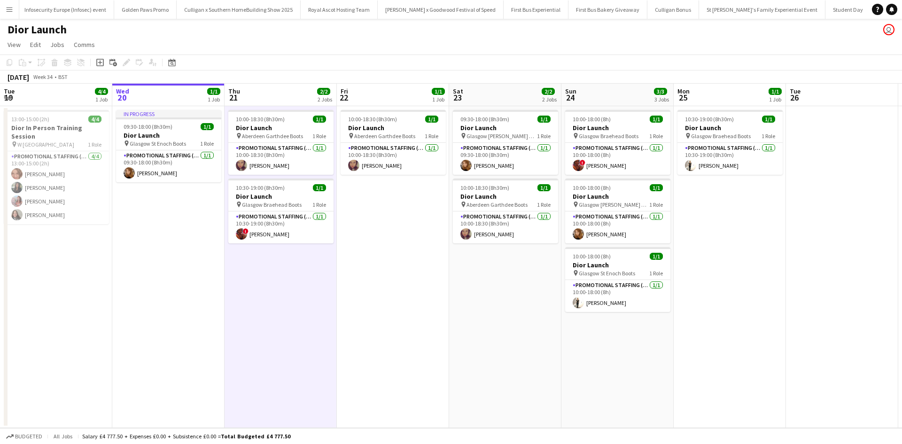
click at [7, 9] on app-icon "Menu" at bounding box center [10, 10] width 8 height 8
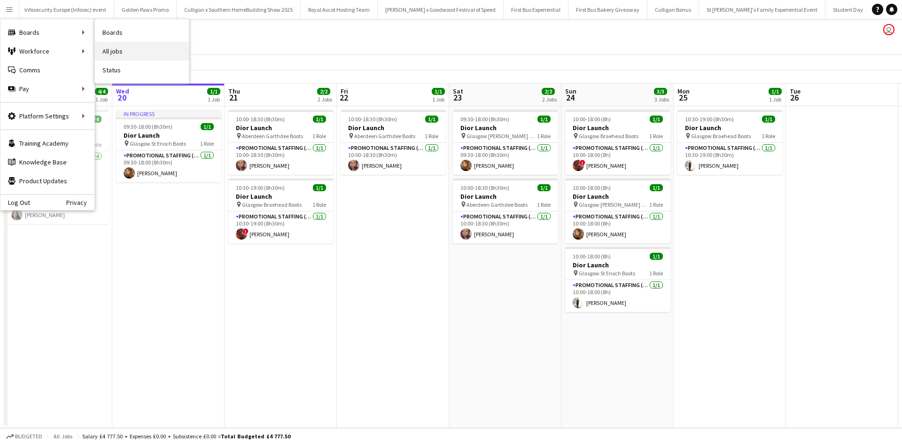
click at [116, 45] on link "All jobs" at bounding box center [142, 51] width 94 height 19
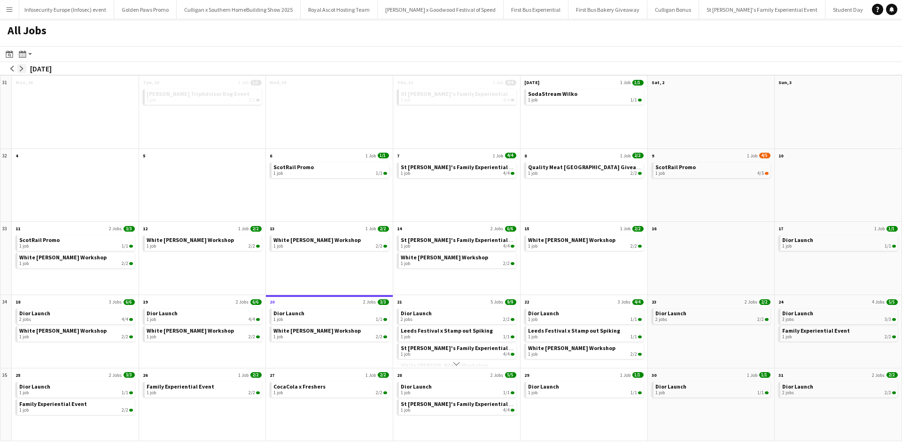
click at [21, 67] on app-icon "arrow-right" at bounding box center [22, 69] width 6 height 6
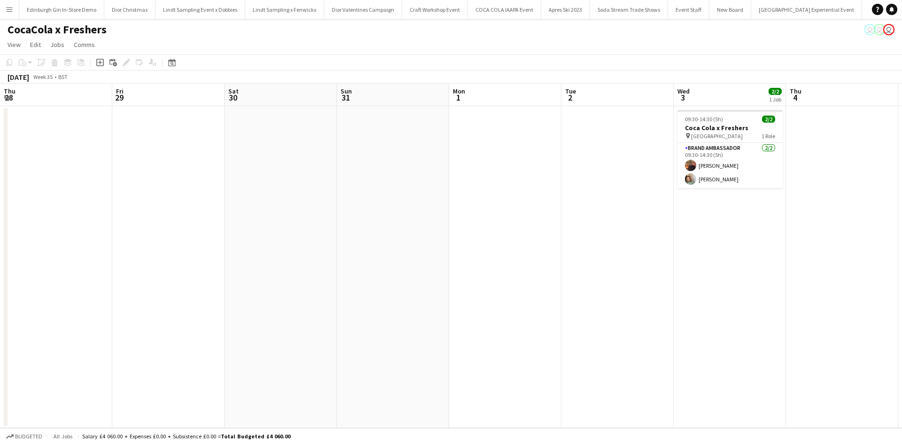
scroll to position [0, 265]
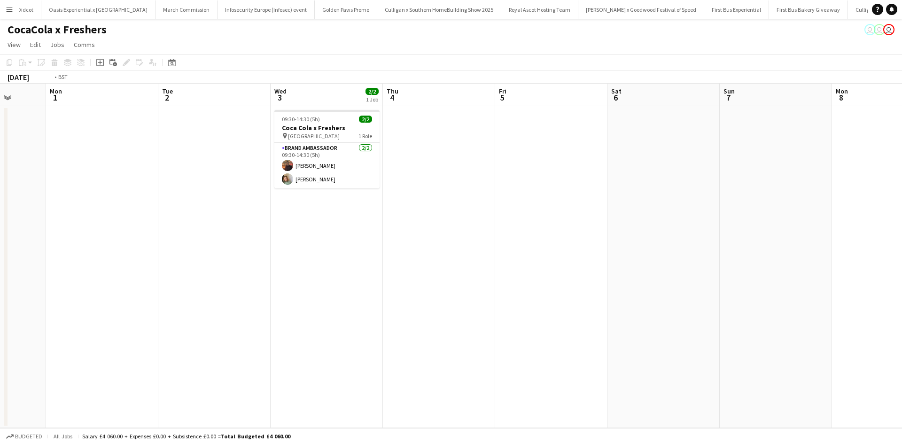
drag, startPoint x: 0, startPoint y: 0, endPoint x: 248, endPoint y: 270, distance: 366.2
click at [249, 270] on app-calendar-viewport "Thu 28 Fri 29 Sat 30 Sun 31 Mon 1 Tue 2 Wed 3 2/2 1 Job Thu 4 Fri 5 Sat 6 Sun 7…" at bounding box center [451, 256] width 902 height 344
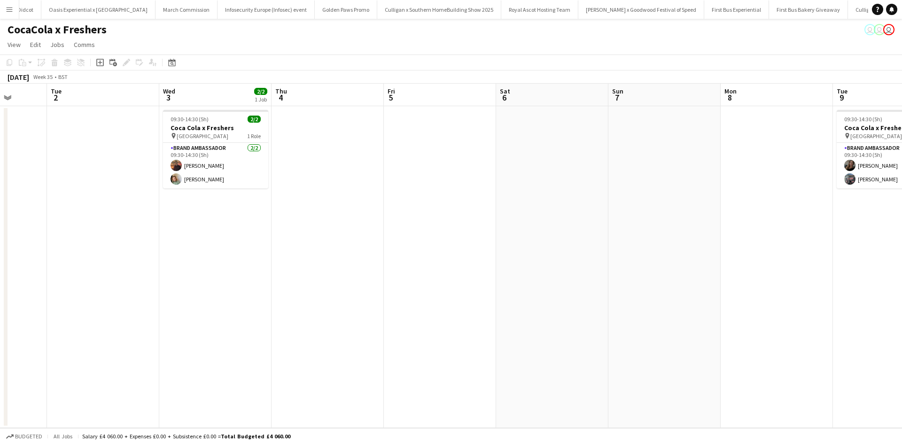
drag, startPoint x: 587, startPoint y: 324, endPoint x: 215, endPoint y: 307, distance: 371.8
click at [230, 307] on app-calendar-viewport "Sat 30 Sun 31 Mon 1 Tue 2 Wed 3 2/2 1 Job Thu 4 Fri 5 Sat 6 Sun 7 Mon 8 Tue 9 2…" at bounding box center [451, 256] width 902 height 344
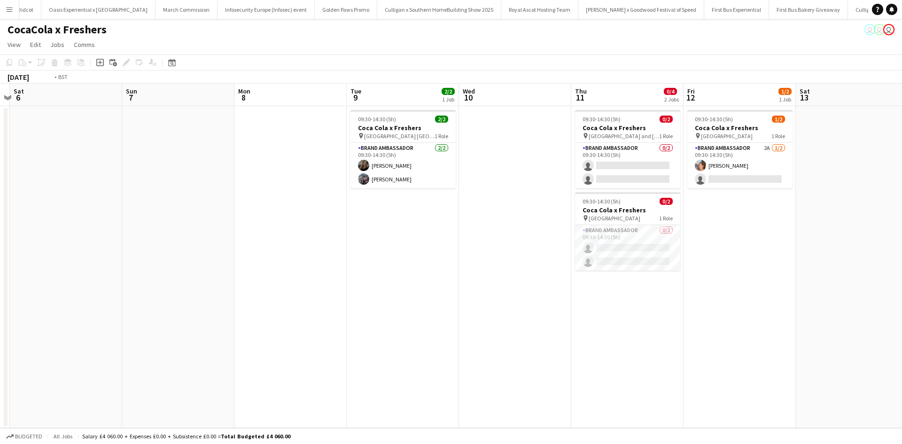
drag, startPoint x: 525, startPoint y: 347, endPoint x: 247, endPoint y: 316, distance: 279.2
click at [266, 315] on app-calendar-viewport "Wed 3 2/2 1 Job Thu 4 Fri 5 Sat 6 Sun 7 Mon 8 Tue 9 2/2 1 Job Wed 10 Thu 11 0/4…" at bounding box center [451, 256] width 902 height 344
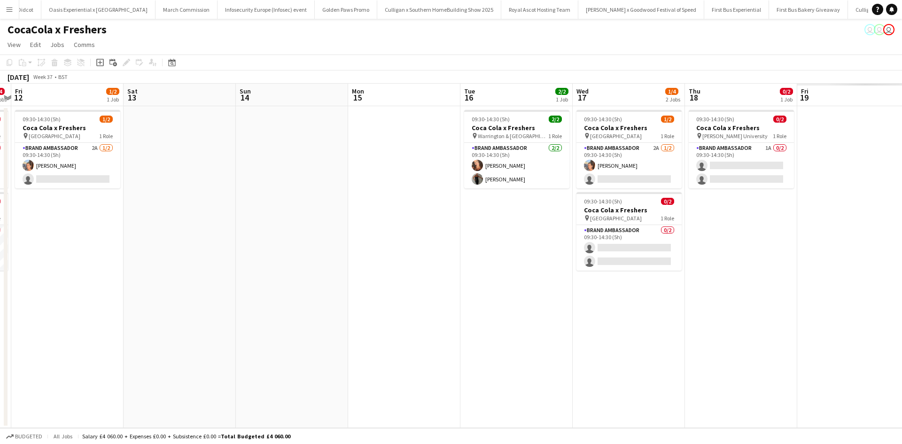
drag, startPoint x: 445, startPoint y: 324, endPoint x: 283, endPoint y: 313, distance: 162.8
click at [166, 294] on app-calendar-viewport "Mon 8 Tue 9 2/2 1 Job Wed 10 Thu 11 0/4 2 Jobs Fri 12 1/2 1 Job Sat 13 Sun 14 M…" at bounding box center [451, 256] width 902 height 344
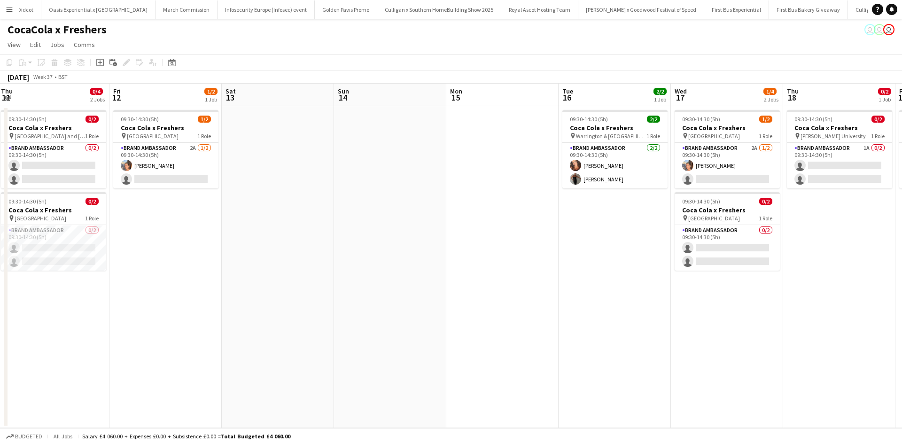
drag, startPoint x: 237, startPoint y: 347, endPoint x: 569, endPoint y: 317, distance: 333.3
click at [568, 318] on app-calendar-viewport "Mon 8 Tue 9 2/2 1 Job Wed 10 Thu 11 0/4 2 Jobs Fri 12 1/2 1 Job Sat 13 Sun 14 M…" at bounding box center [451, 256] width 902 height 344
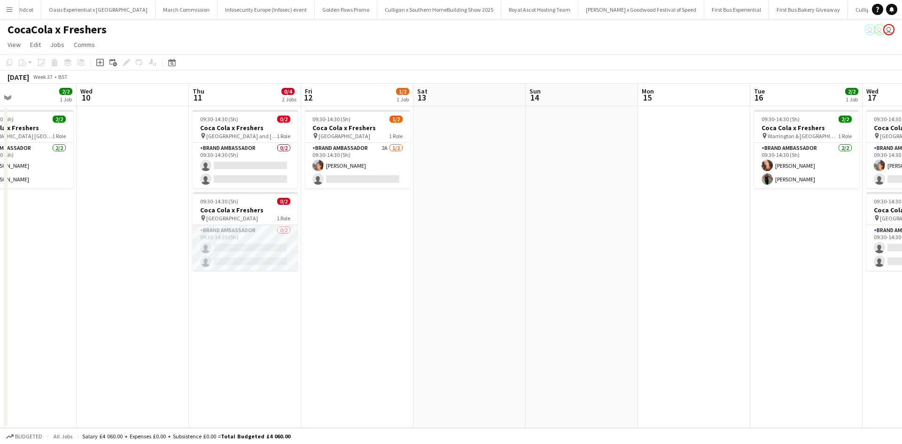
click at [239, 243] on app-card-role "Brand Ambassador 0/2 09:30-14:30 (5h) single-neutral-actions single-neutral-act…" at bounding box center [245, 248] width 105 height 46
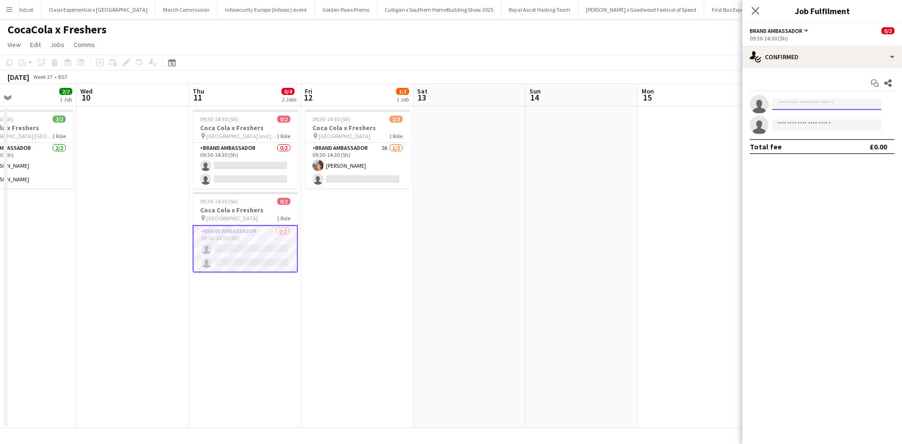
click at [798, 108] on input at bounding box center [826, 104] width 109 height 11
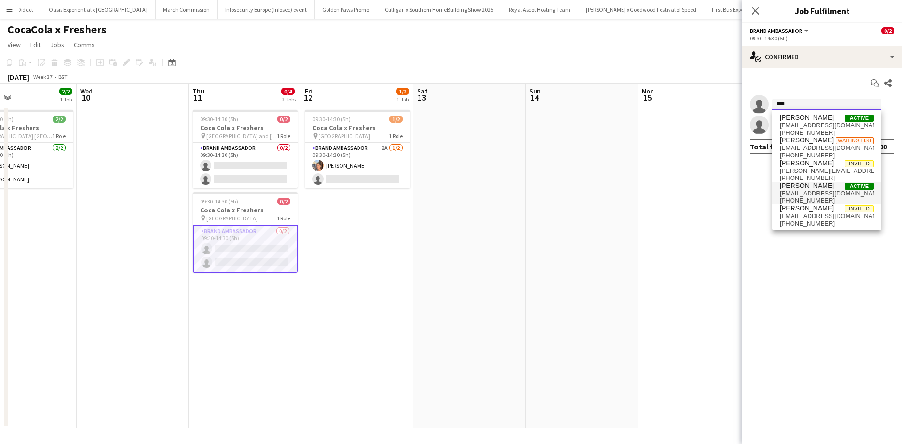
type input "****"
click at [794, 183] on span "[PERSON_NAME]" at bounding box center [807, 186] width 54 height 8
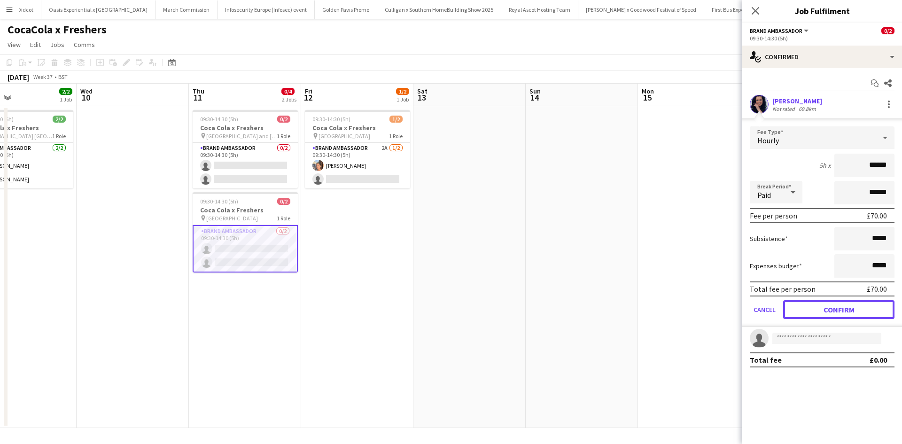
click at [828, 308] on button "Confirm" at bounding box center [838, 309] width 111 height 19
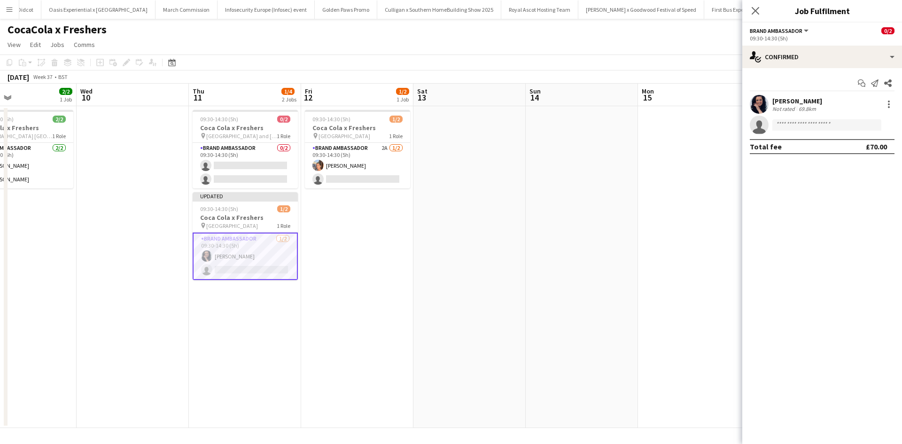
drag, startPoint x: 672, startPoint y: 279, endPoint x: 676, endPoint y: 273, distance: 8.1
click at [672, 279] on app-date-cell at bounding box center [694, 267] width 112 height 322
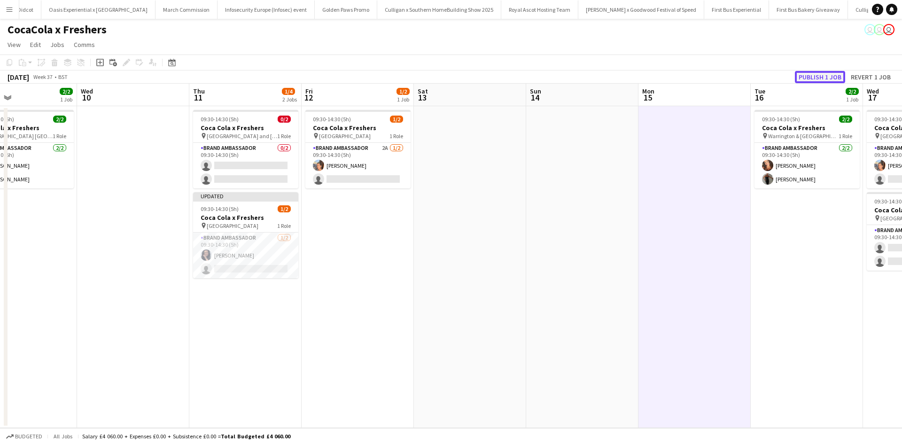
click at [823, 76] on button "Publish 1 job" at bounding box center [820, 77] width 50 height 12
